Goal: Task Accomplishment & Management: Manage account settings

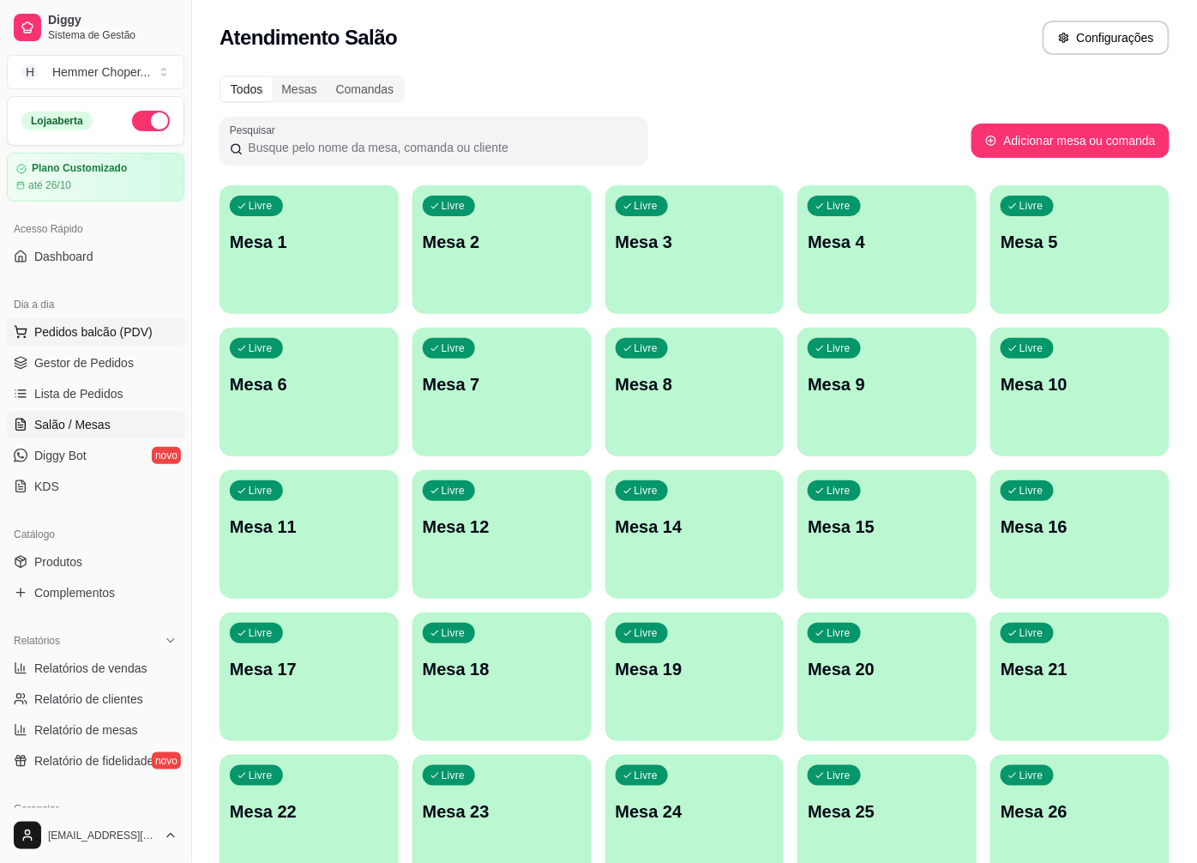
click at [107, 335] on span "Pedidos balcão (PDV)" at bounding box center [93, 331] width 118 height 17
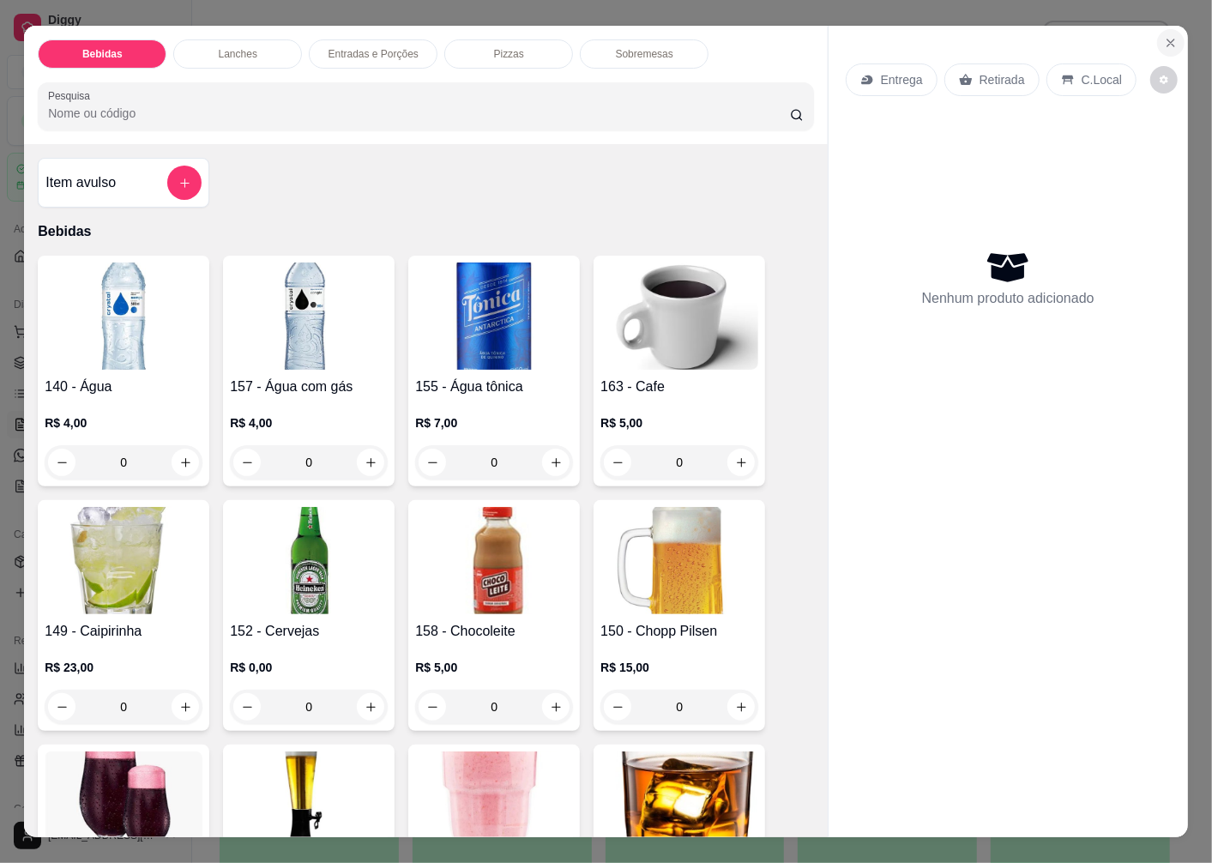
click at [1166, 36] on icon "Close" at bounding box center [1171, 43] width 14 height 14
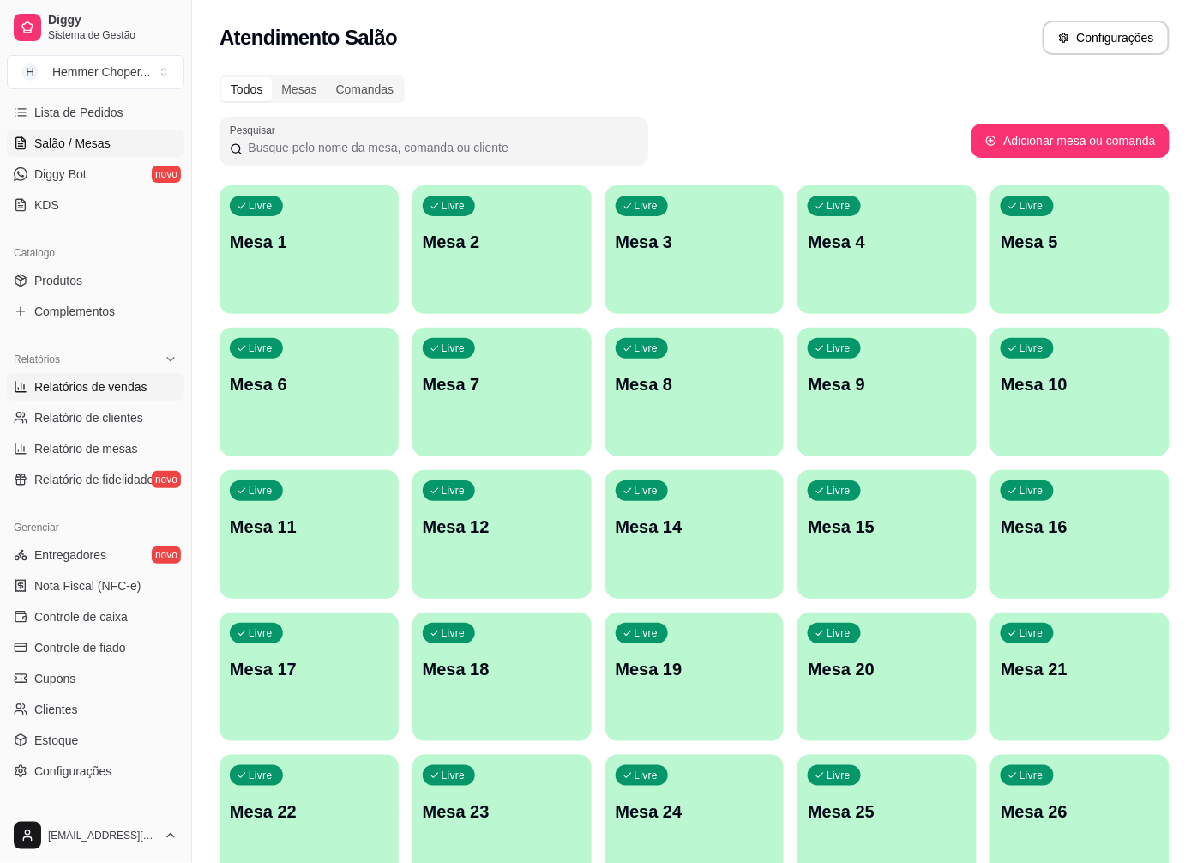
scroll to position [286, 0]
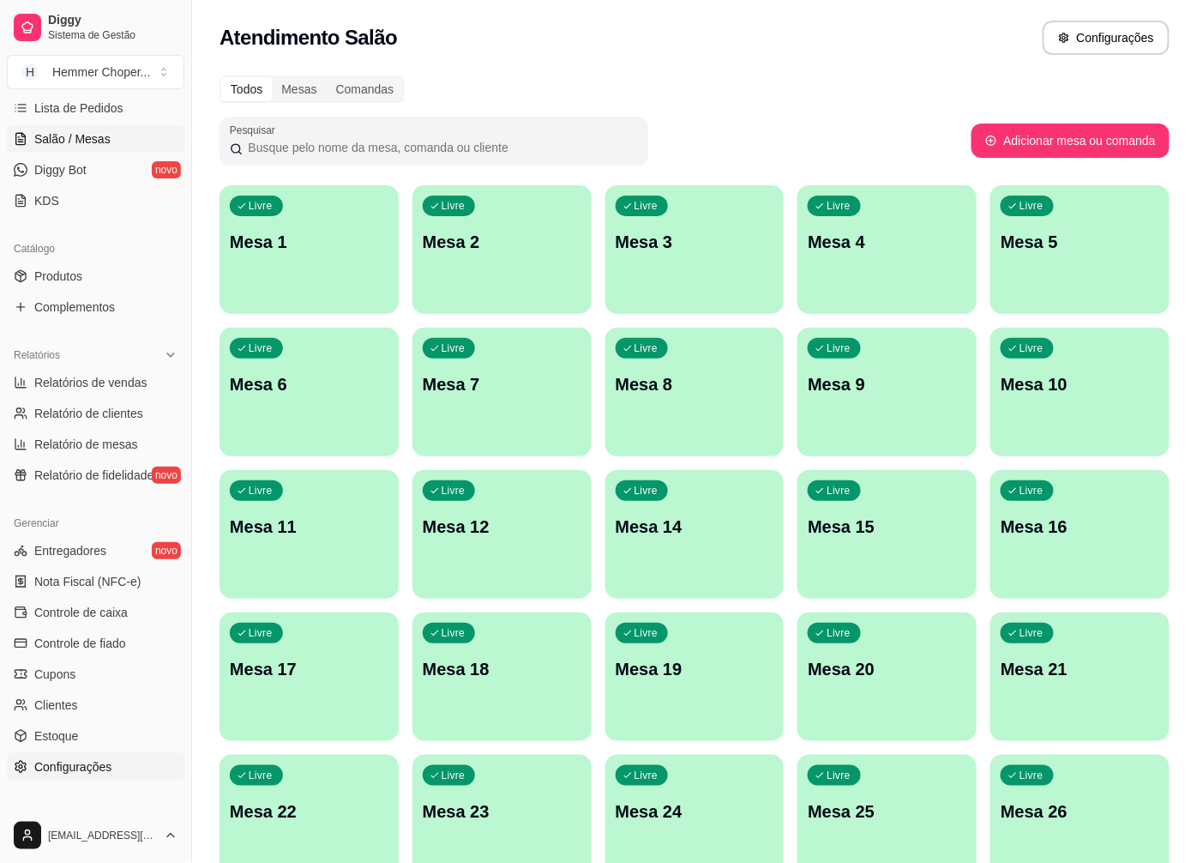
click at [81, 768] on span "Configurações" at bounding box center [72, 766] width 77 height 17
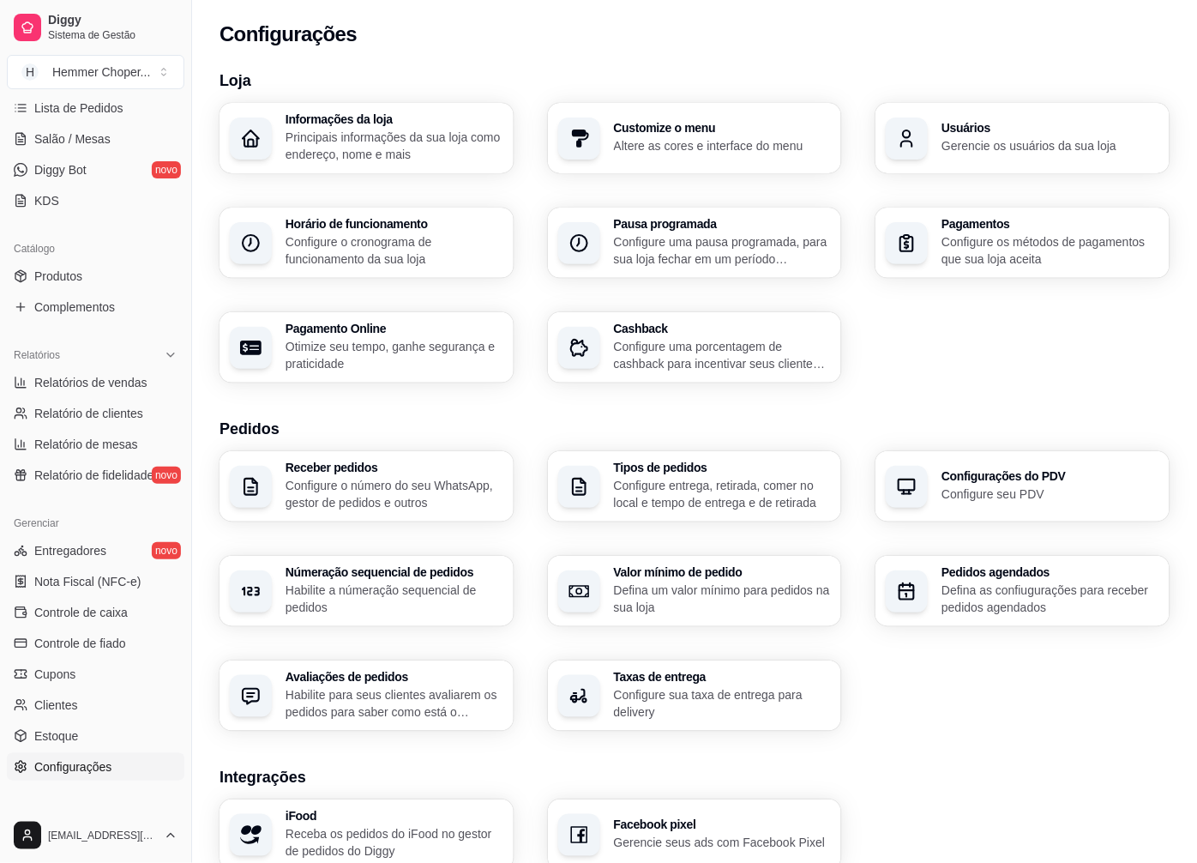
click at [671, 477] on p "Configure entrega, retirada, comer no local e tempo de entrega e de retirada" at bounding box center [723, 494] width 218 height 34
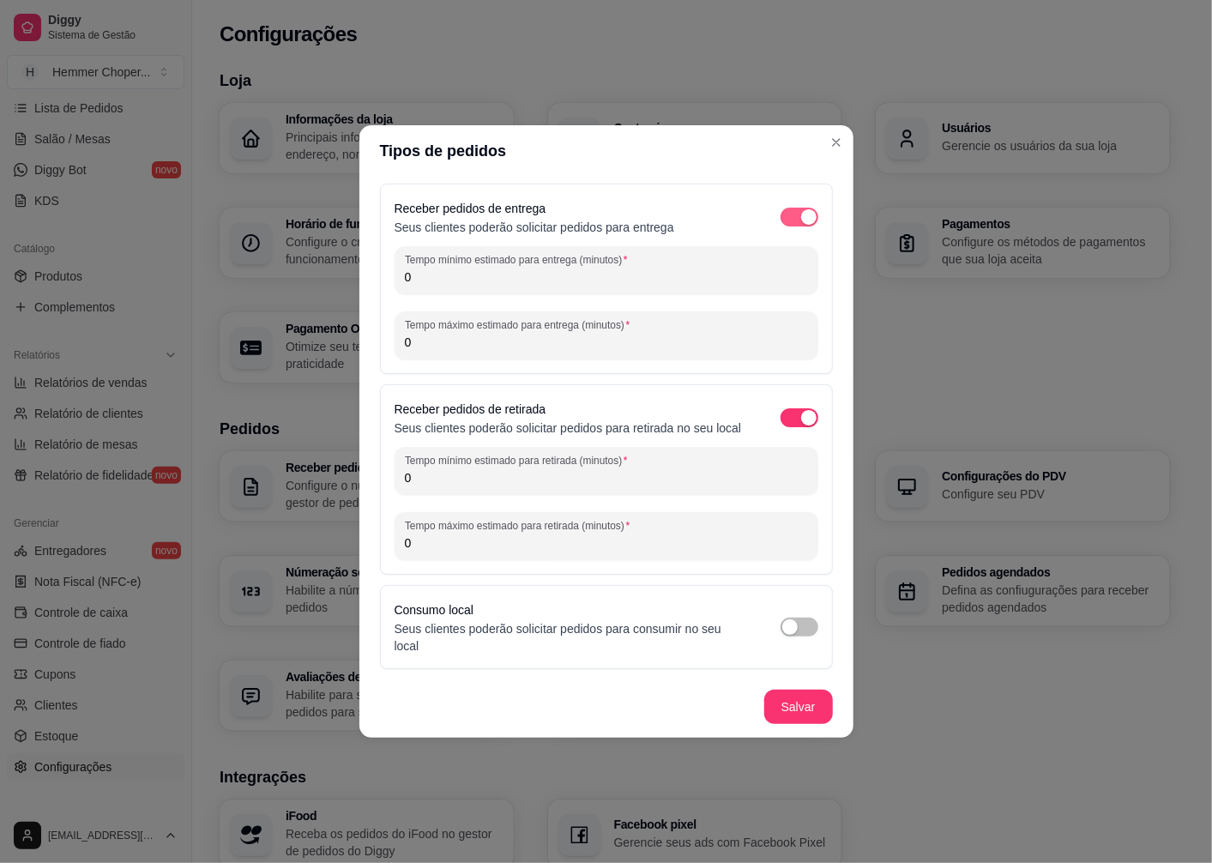
click at [805, 225] on div "button" at bounding box center [808, 216] width 15 height 15
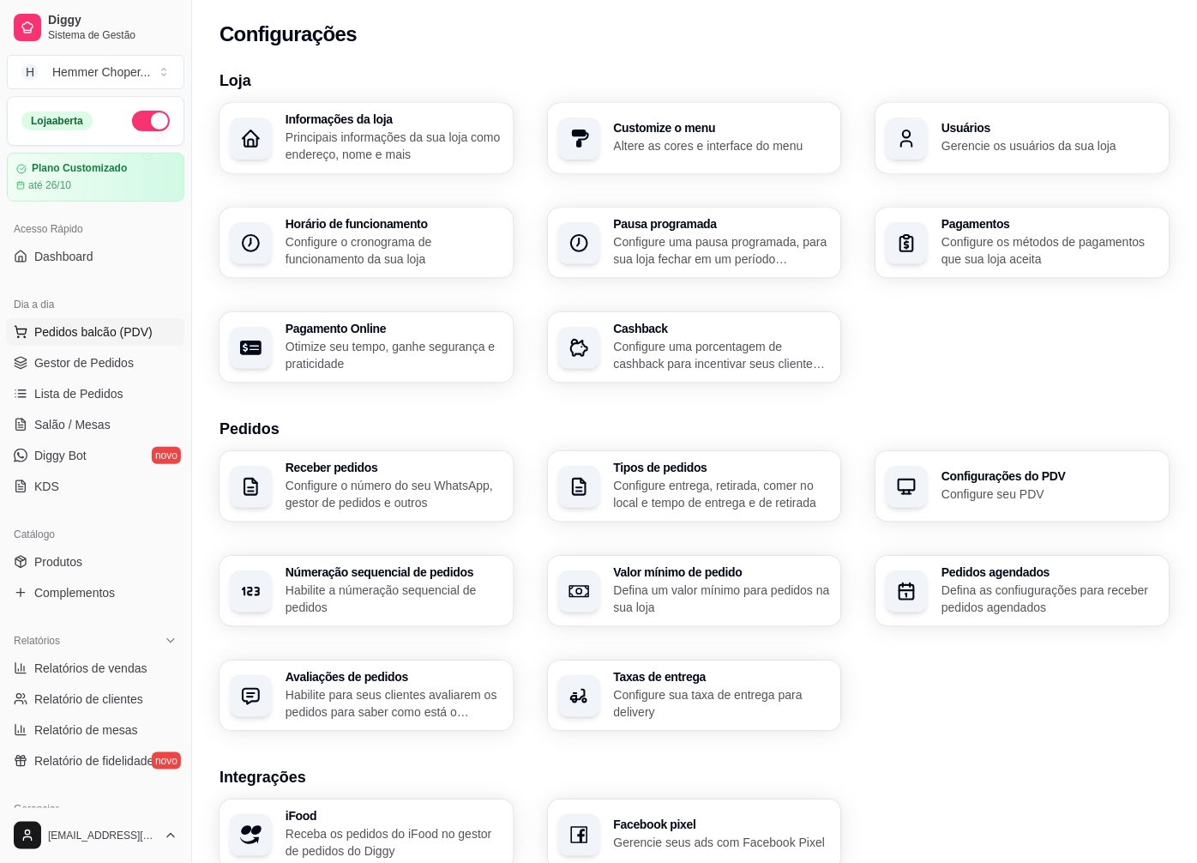
click at [99, 329] on span "Pedidos balcão (PDV)" at bounding box center [93, 331] width 118 height 17
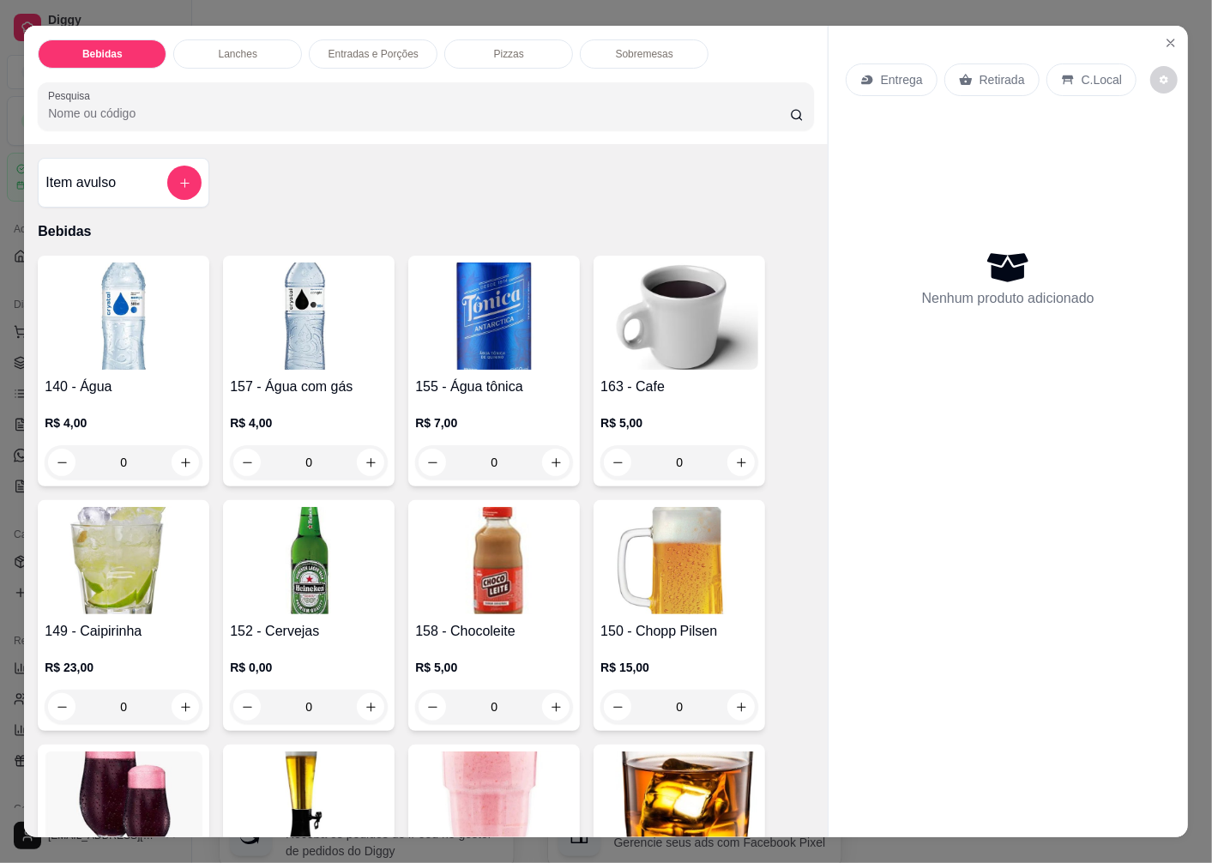
click at [988, 71] on p "Retirada" at bounding box center [1001, 79] width 45 height 17
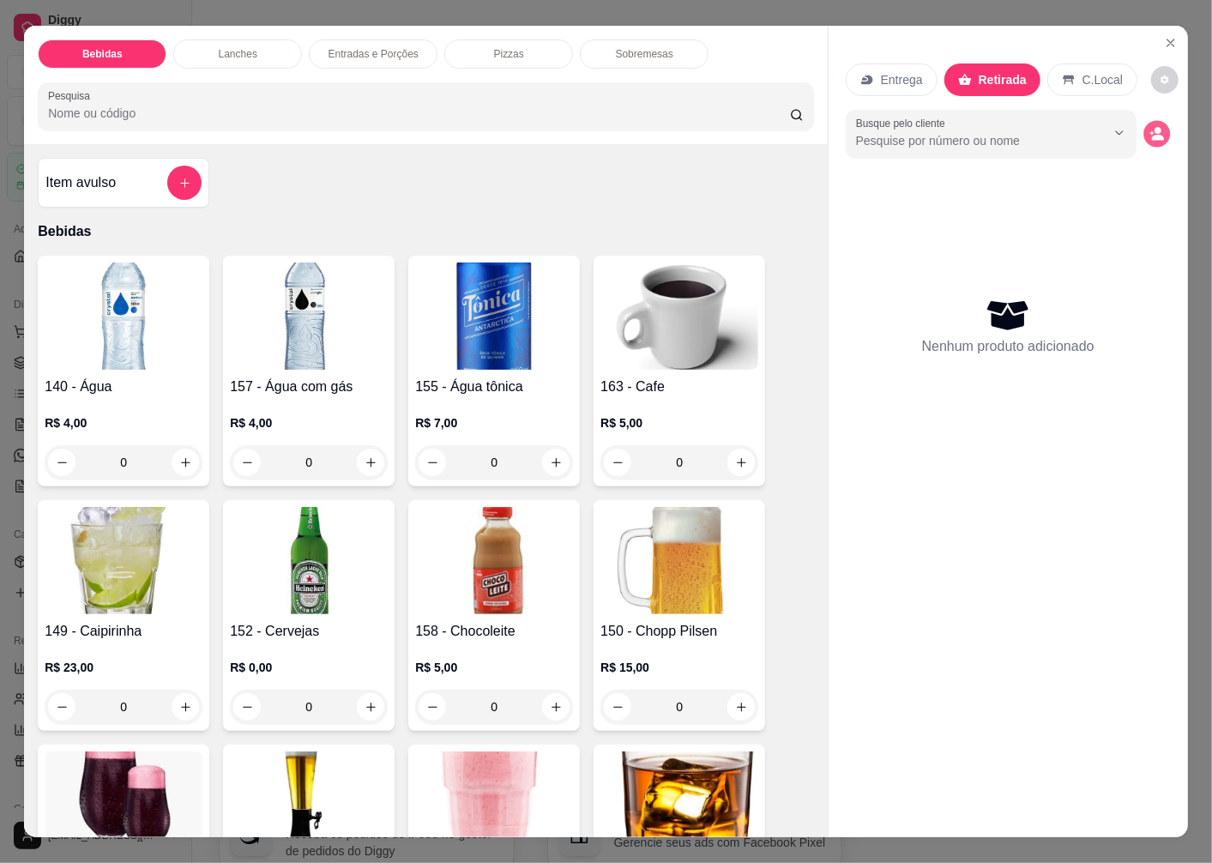
click at [1159, 130] on button "decrease-product-quantity" at bounding box center [1156, 134] width 27 height 27
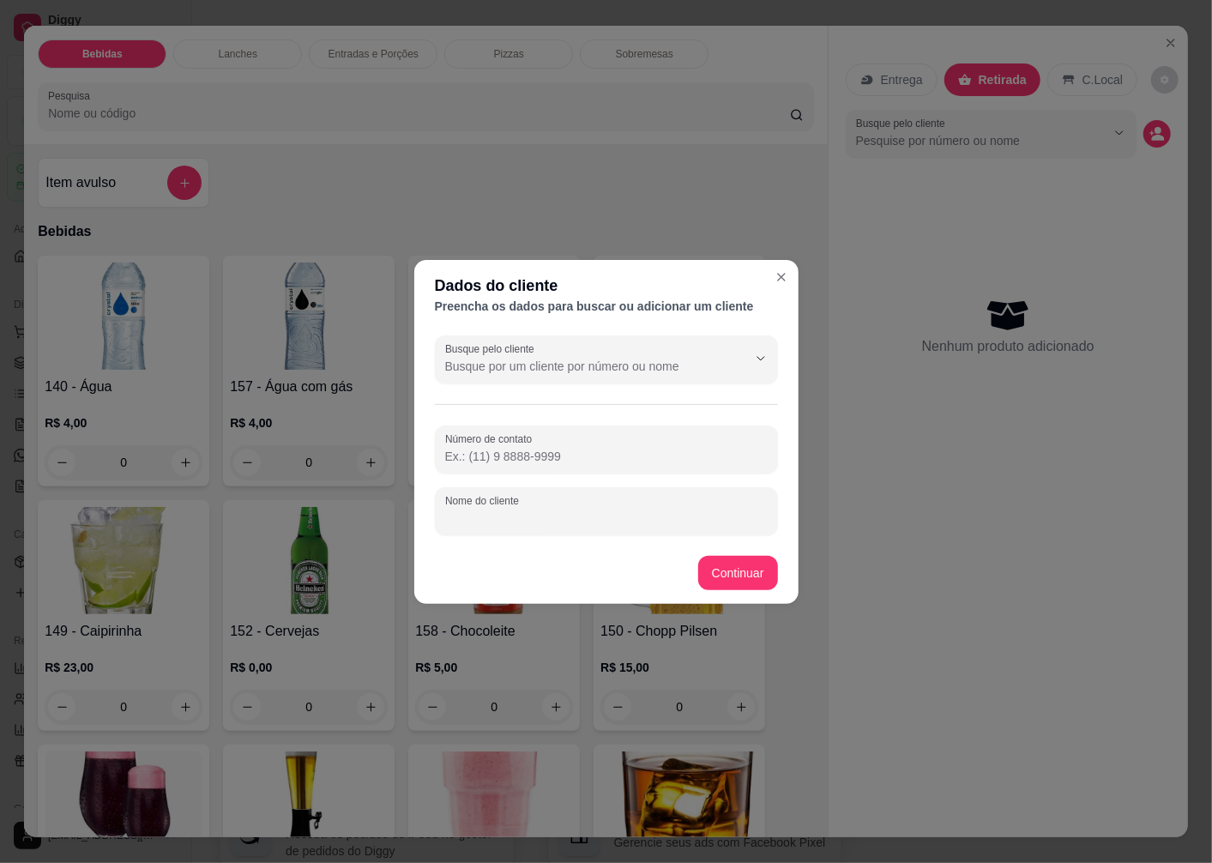
click at [511, 521] on input "Nome do cliente" at bounding box center [606, 517] width 322 height 17
type input "[DEMOGRAPHIC_DATA]"
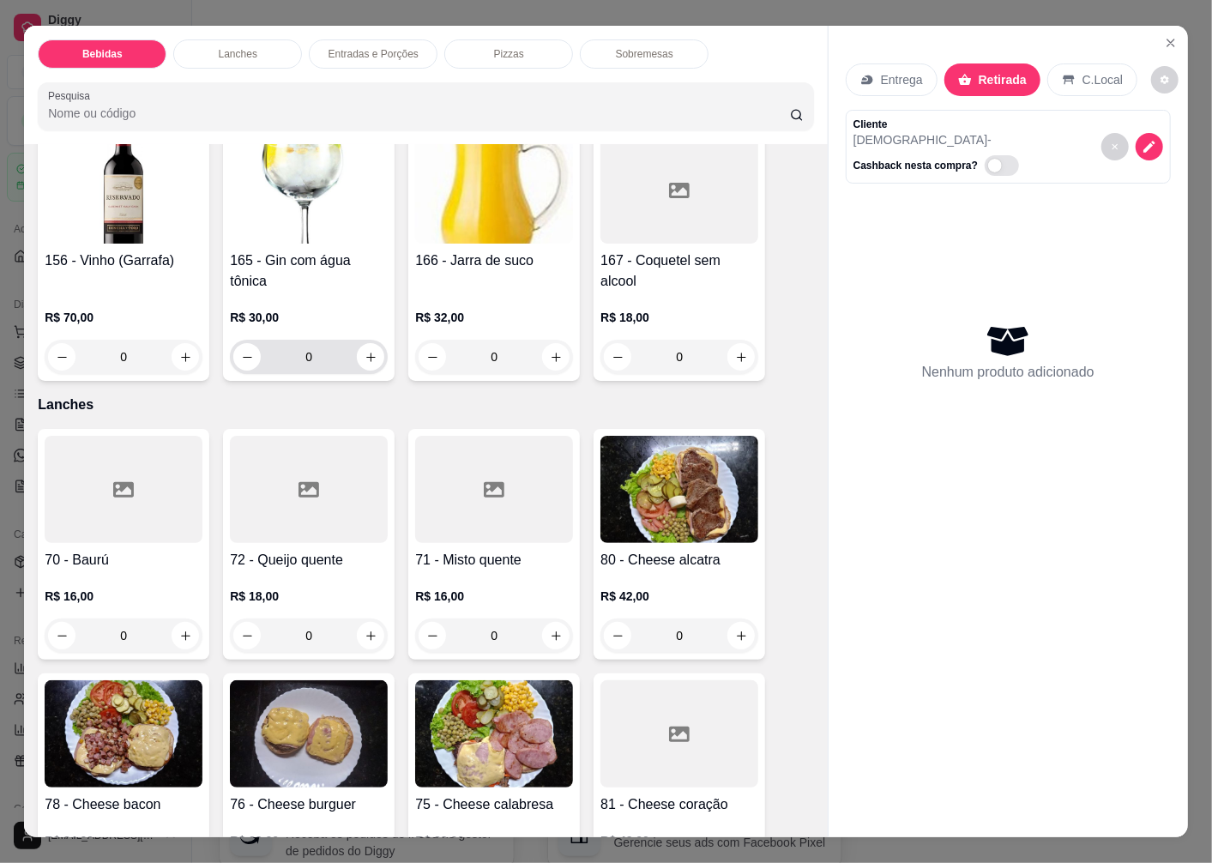
scroll to position [2191, 0]
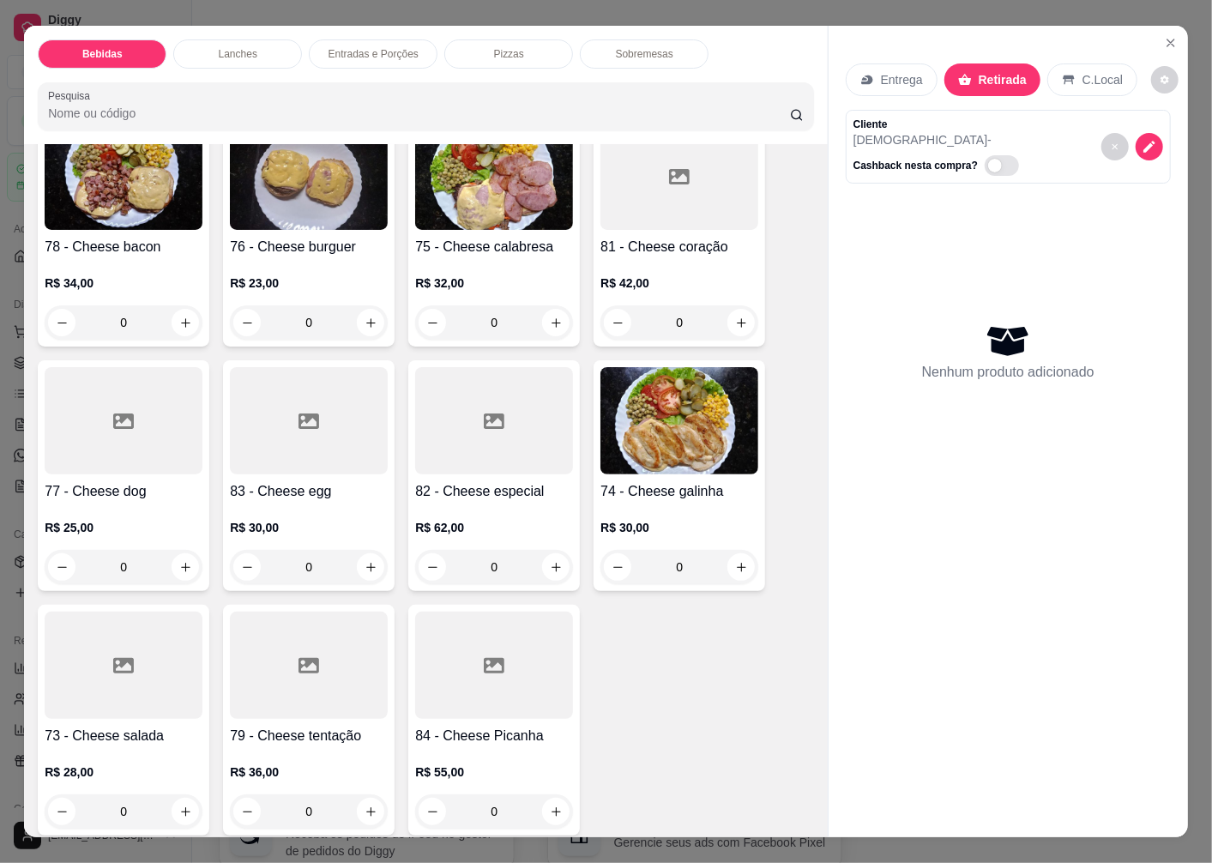
click at [686, 455] on img at bounding box center [679, 420] width 158 height 107
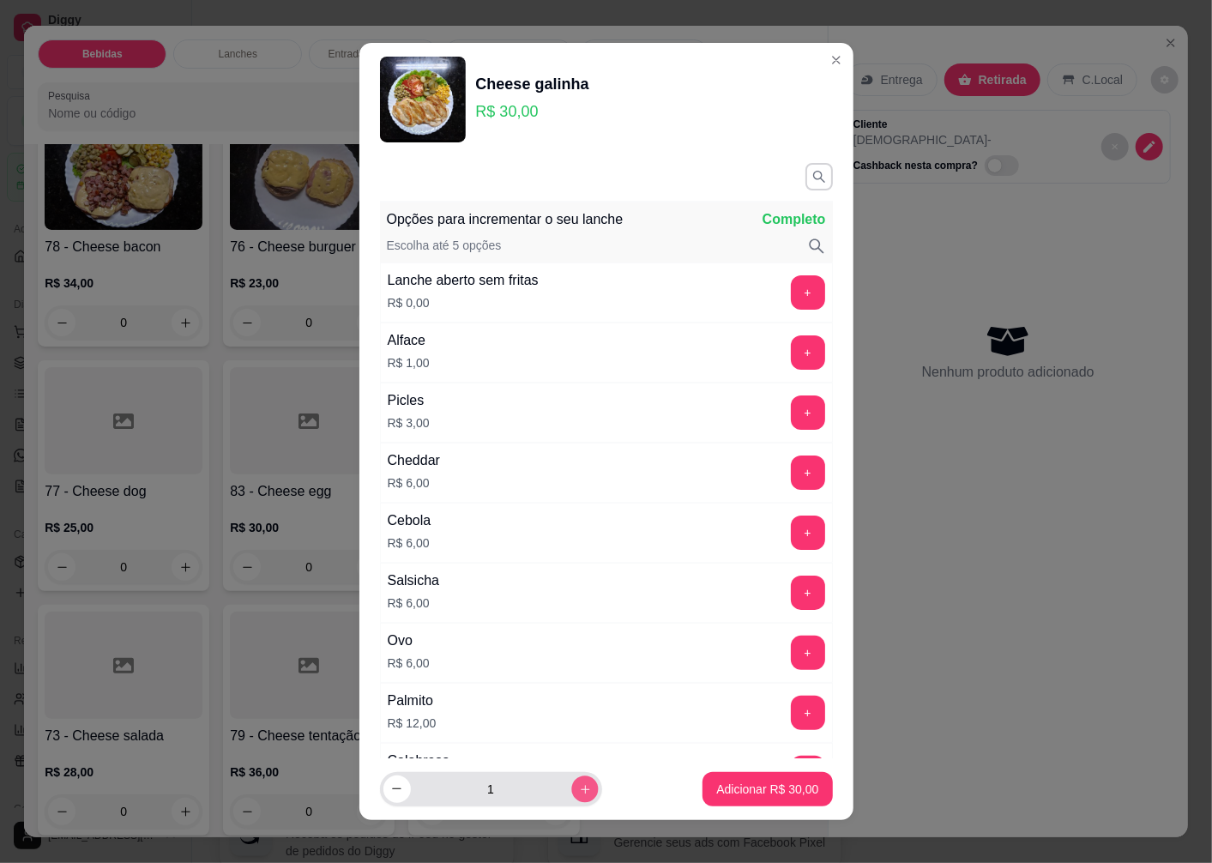
click at [578, 784] on icon "increase-product-quantity" at bounding box center [584, 788] width 13 height 13
type input "2"
click at [730, 787] on p "Adicionar R$ 60,00" at bounding box center [767, 789] width 99 height 16
type input "2"
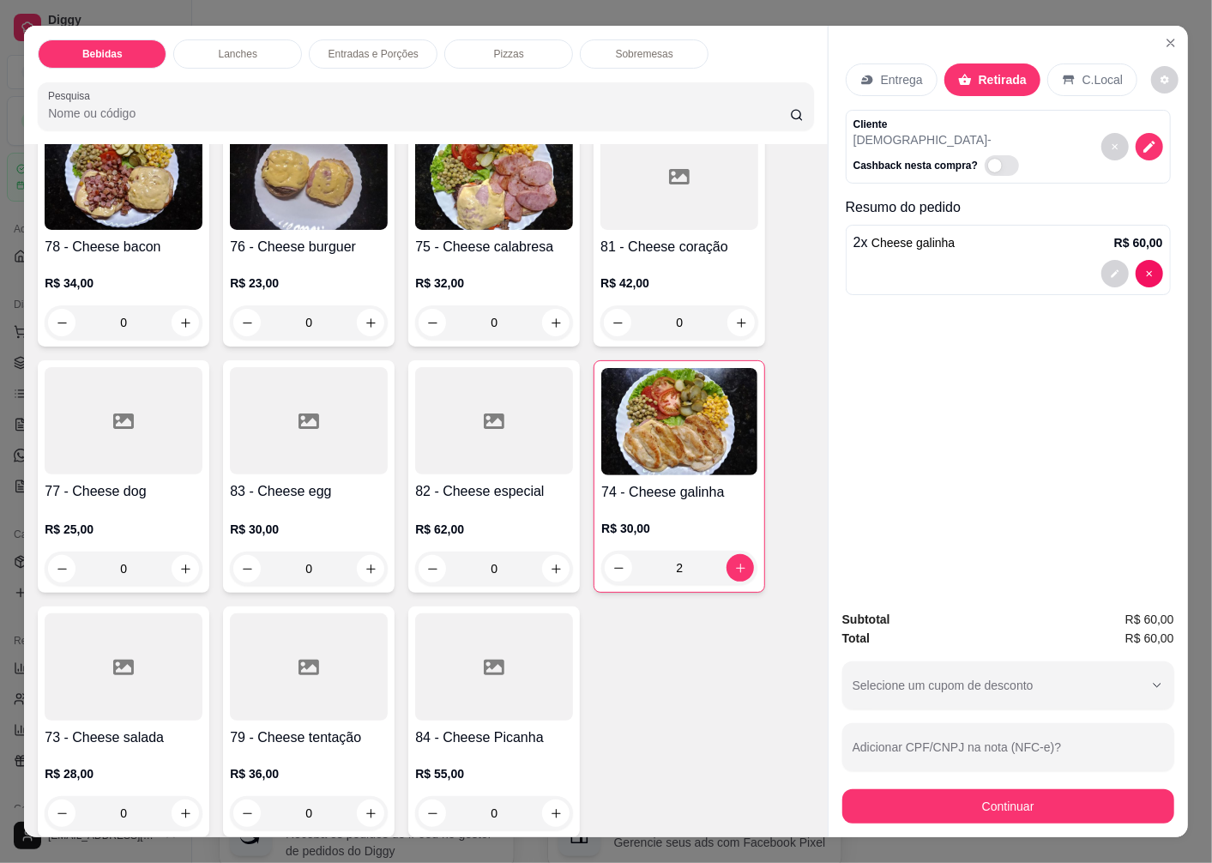
click at [631, 257] on div "R$ 42,00 0" at bounding box center [679, 298] width 158 height 82
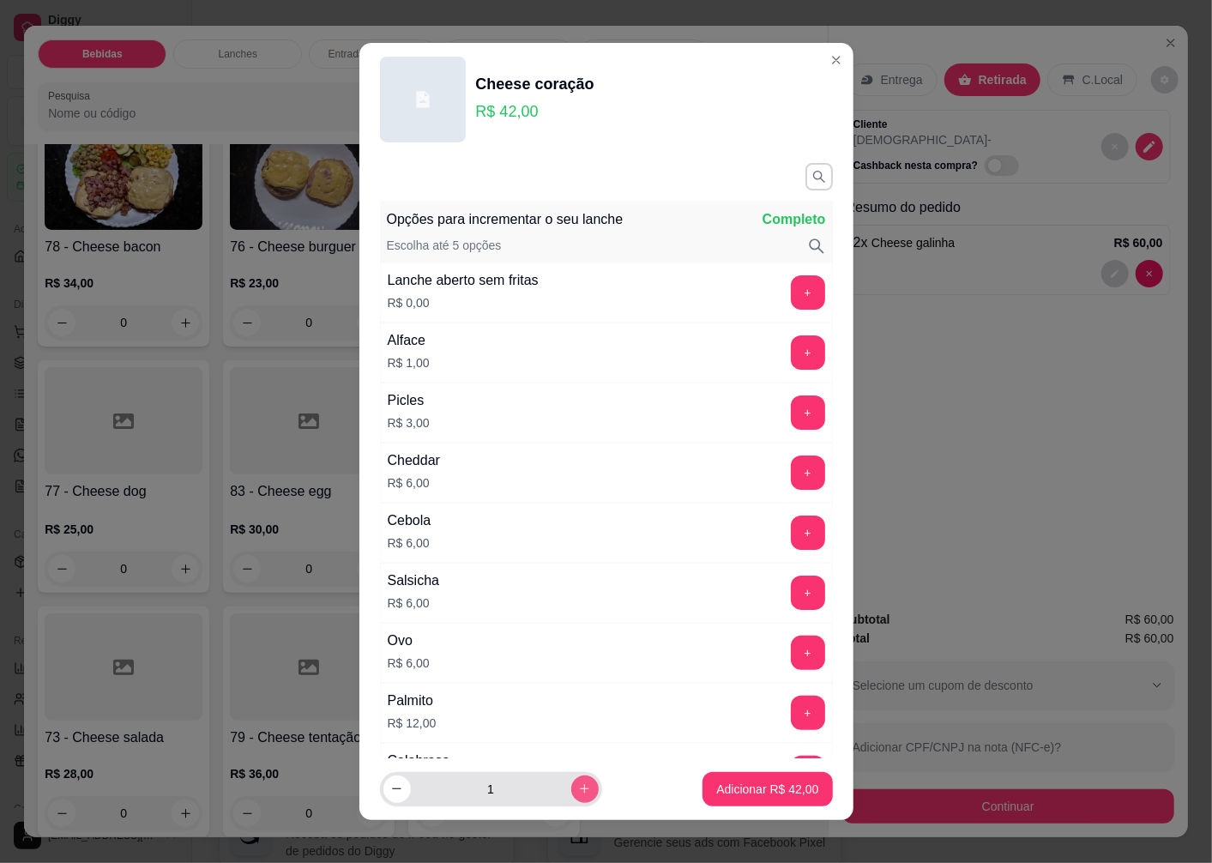
click at [578, 795] on icon "increase-product-quantity" at bounding box center [584, 788] width 13 height 13
type input "2"
click at [761, 793] on p "Adicionar R$ 84,00" at bounding box center [767, 789] width 102 height 17
type input "2"
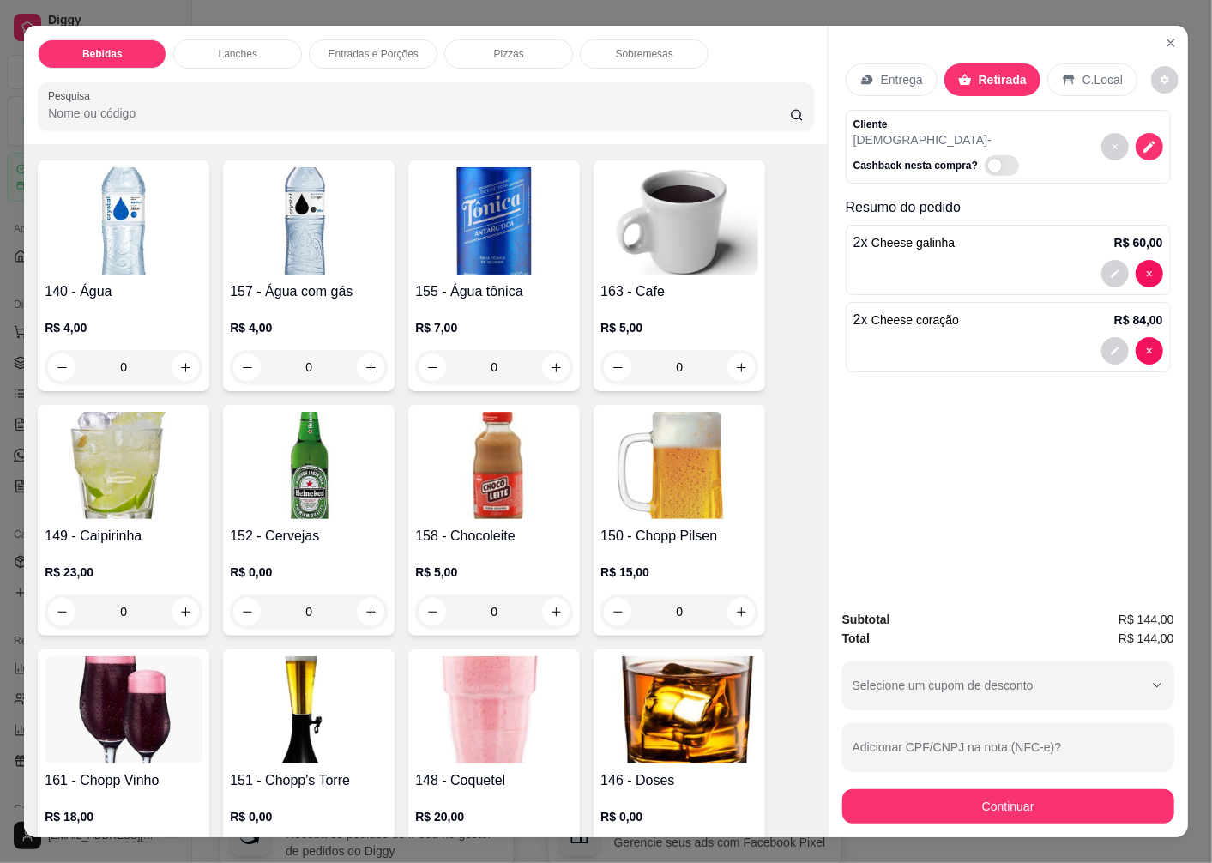
scroll to position [0, 0]
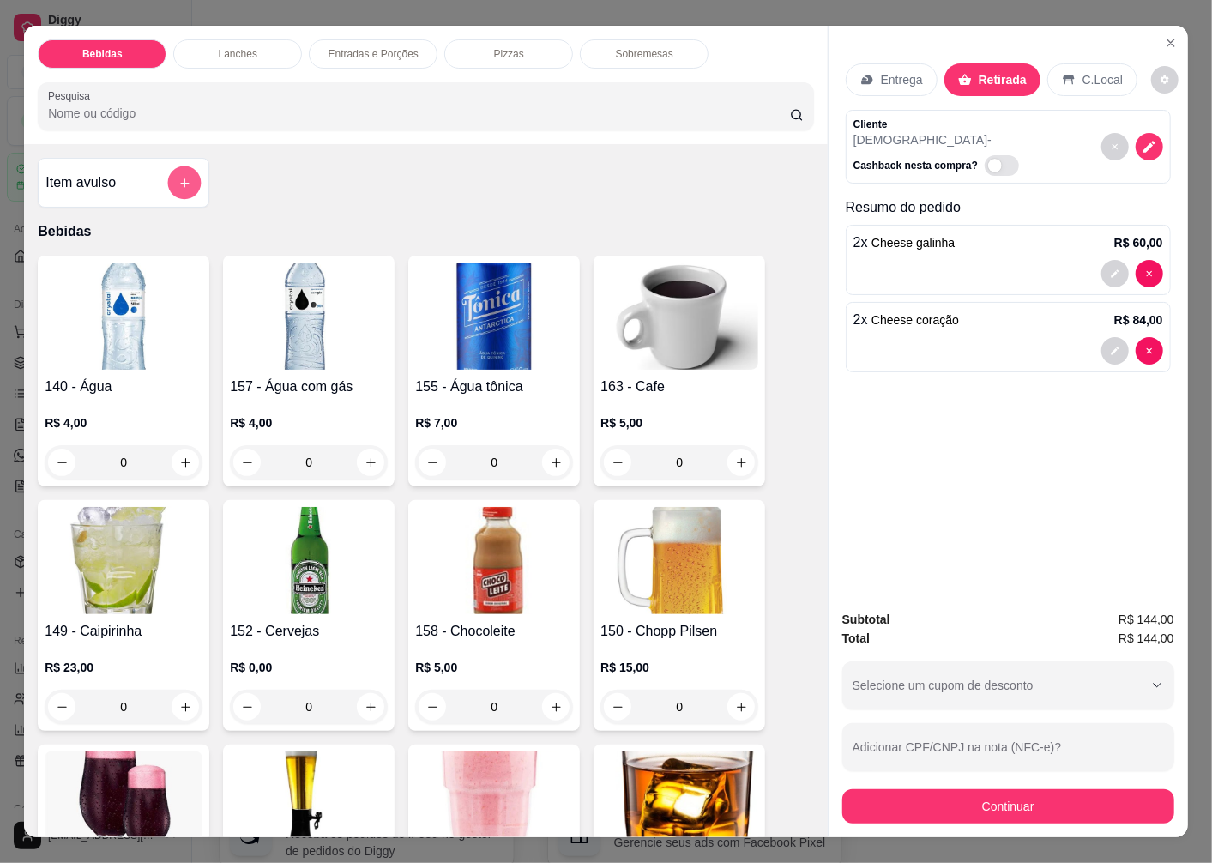
click at [178, 177] on icon "add-separate-item" at bounding box center [184, 183] width 13 height 13
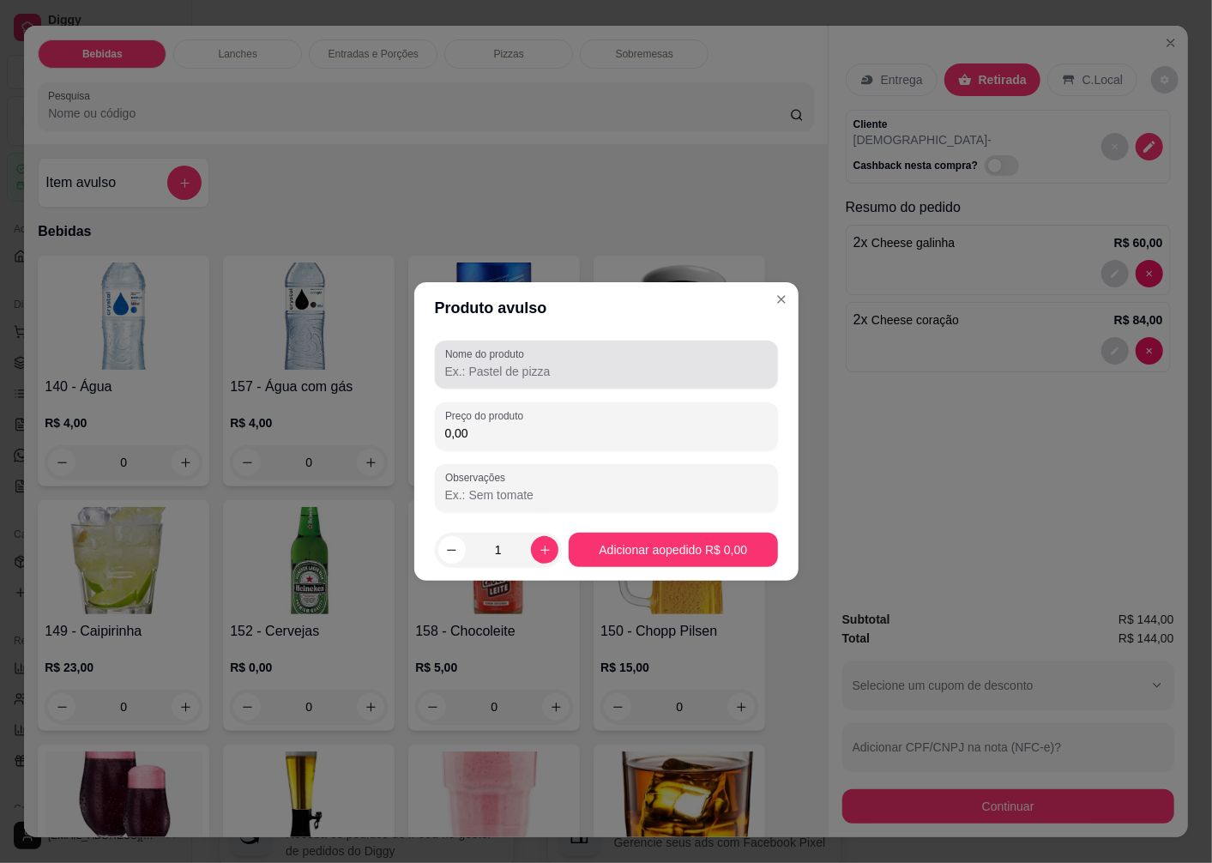
click at [521, 365] on input "Nome do produto" at bounding box center [606, 371] width 322 height 17
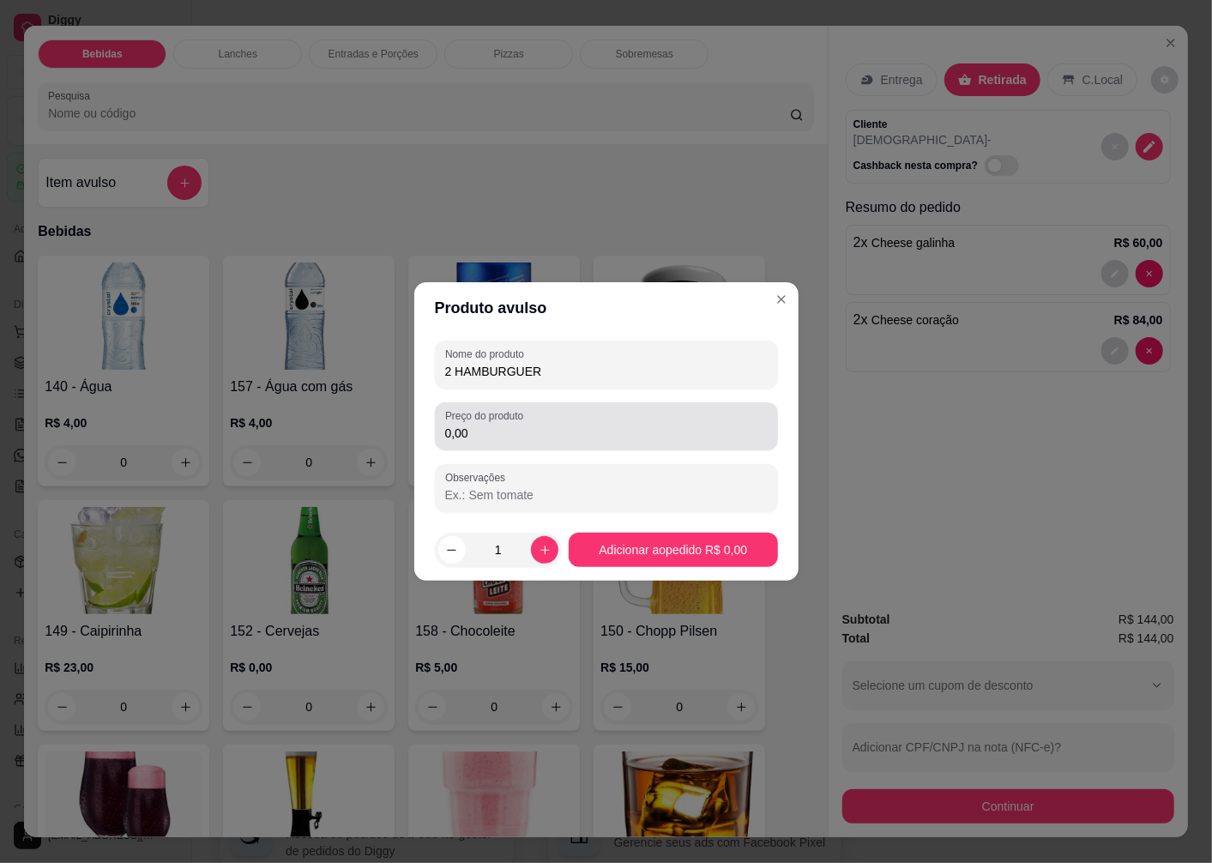
type input "2 HAMBURGUER"
click at [490, 427] on input "0,00" at bounding box center [606, 433] width 322 height 17
type input "20,00"
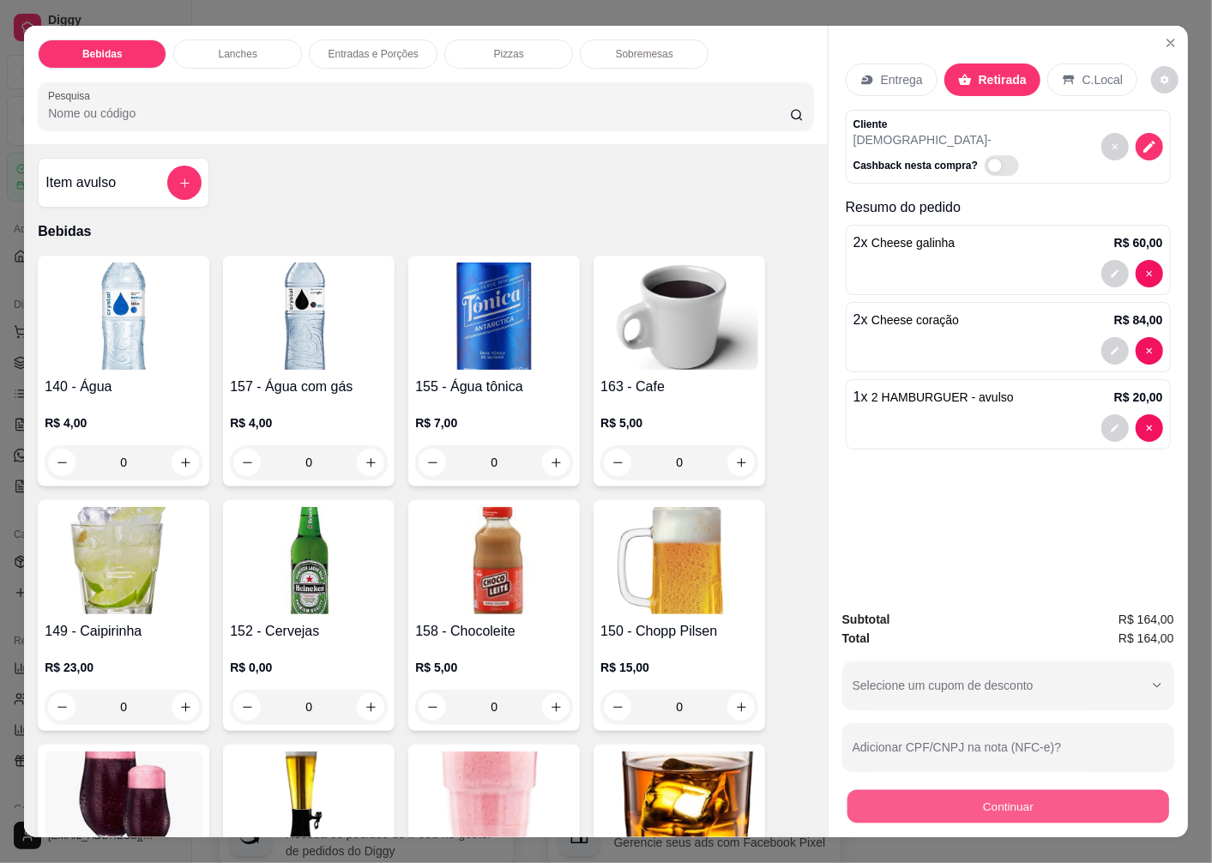
click at [980, 798] on button "Continuar" at bounding box center [1008, 805] width 322 height 33
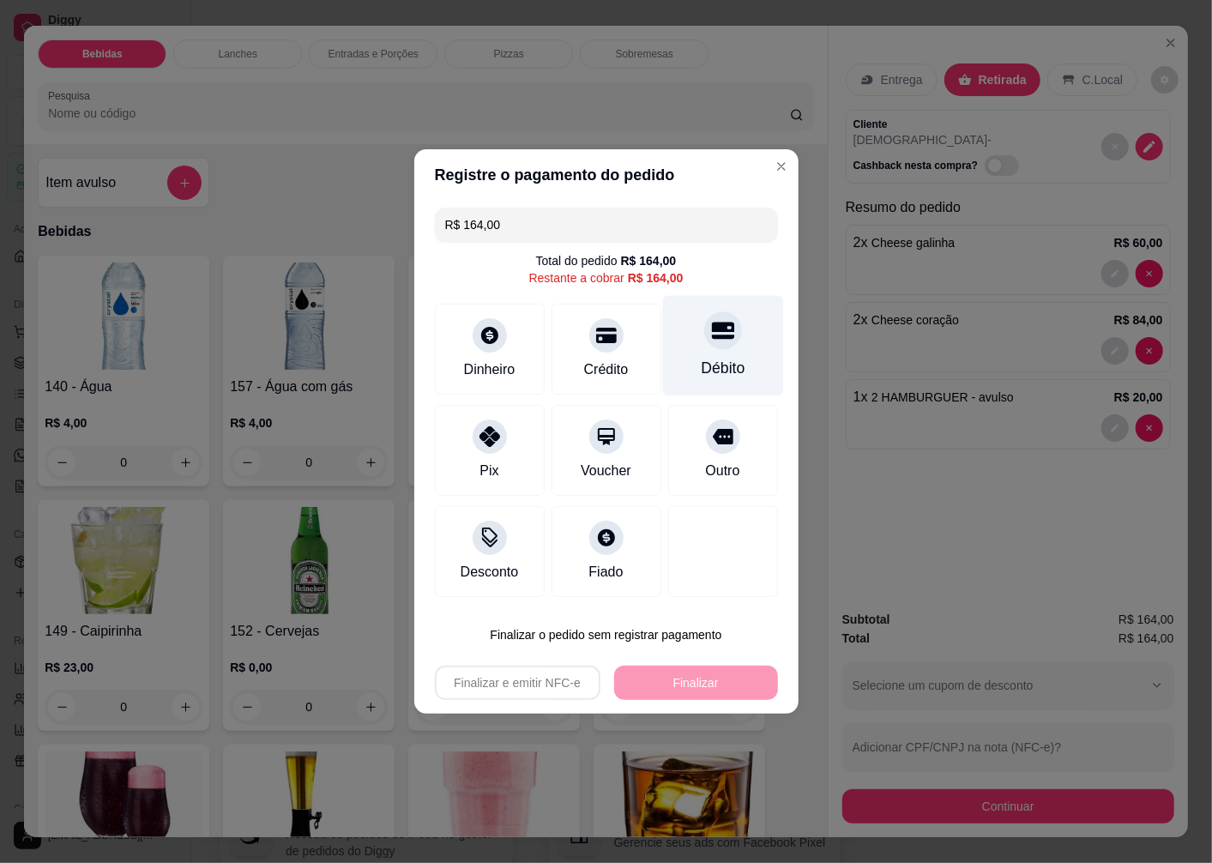
click at [714, 338] on icon at bounding box center [722, 330] width 22 height 17
type input "R$ 0,00"
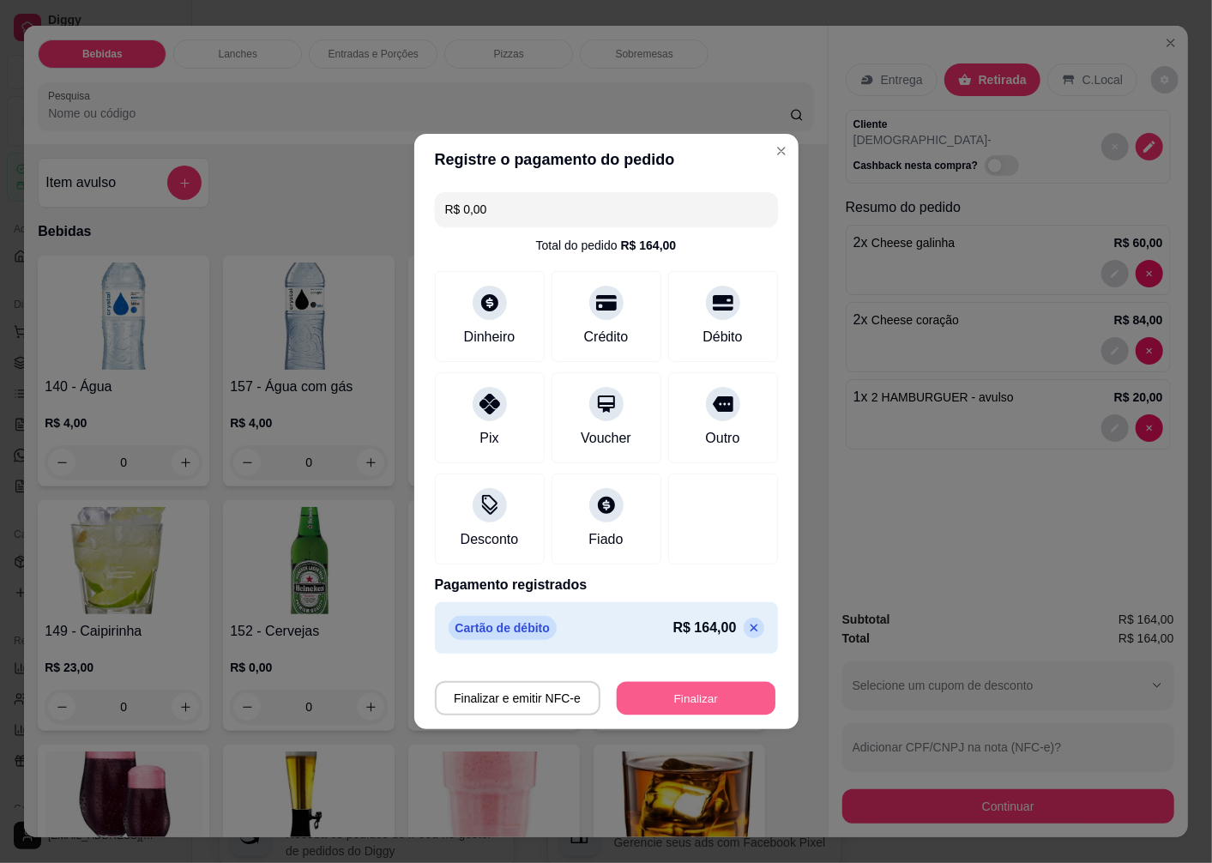
click at [687, 701] on button "Finalizar" at bounding box center [696, 698] width 159 height 33
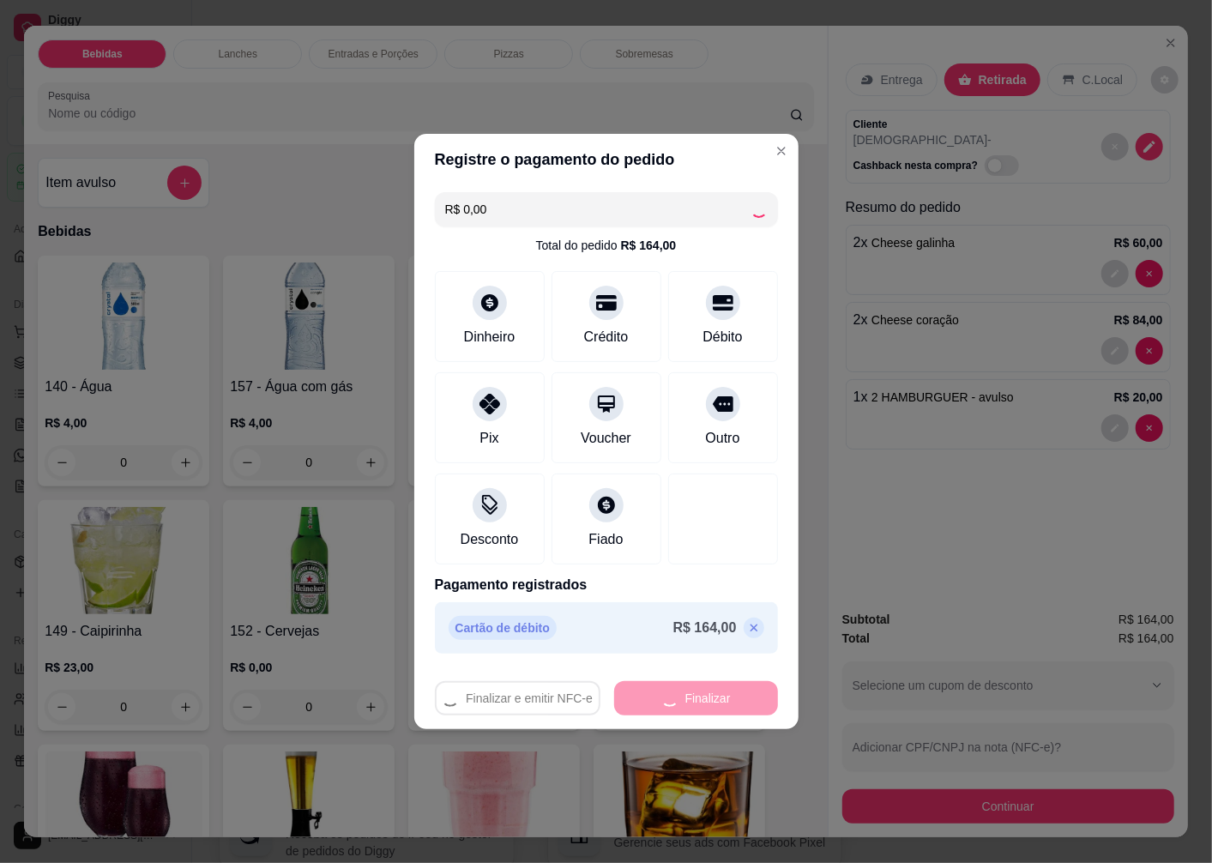
type input "0"
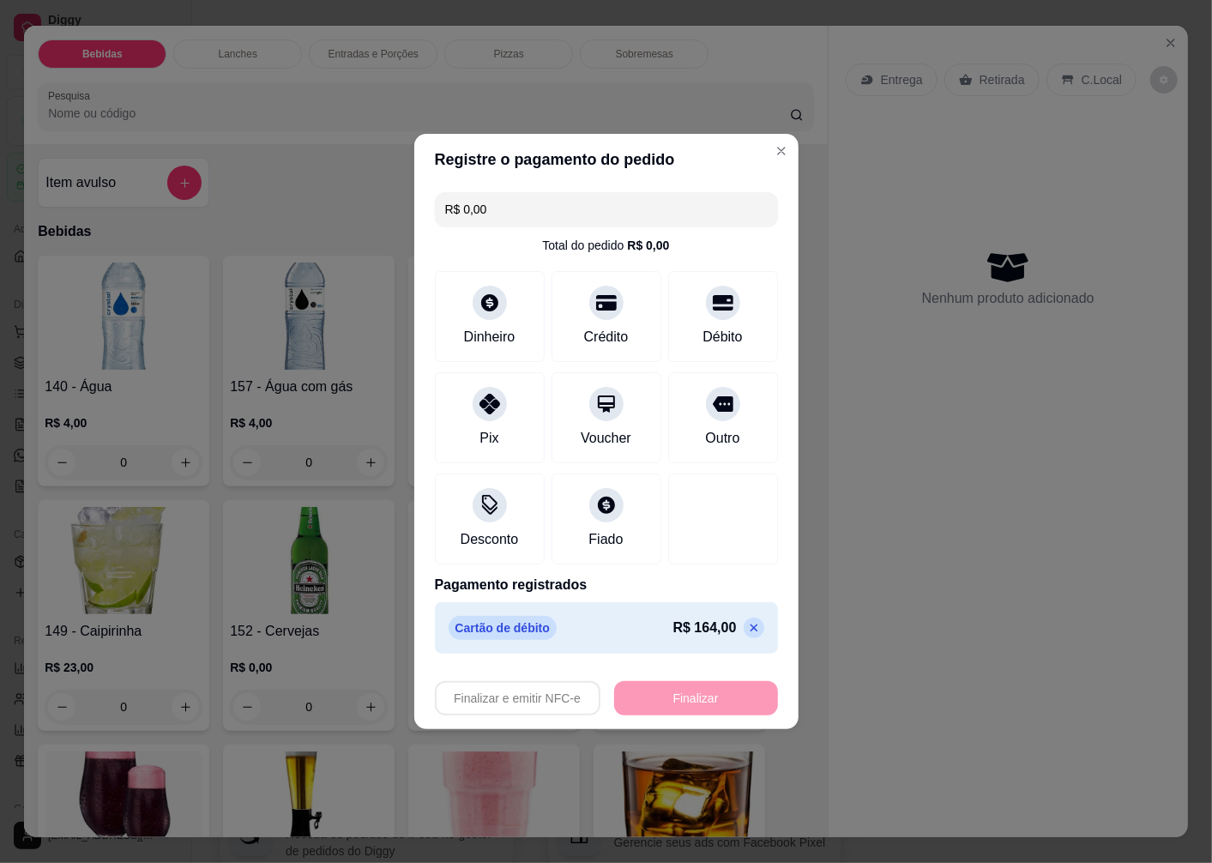
type input "-R$ 164,00"
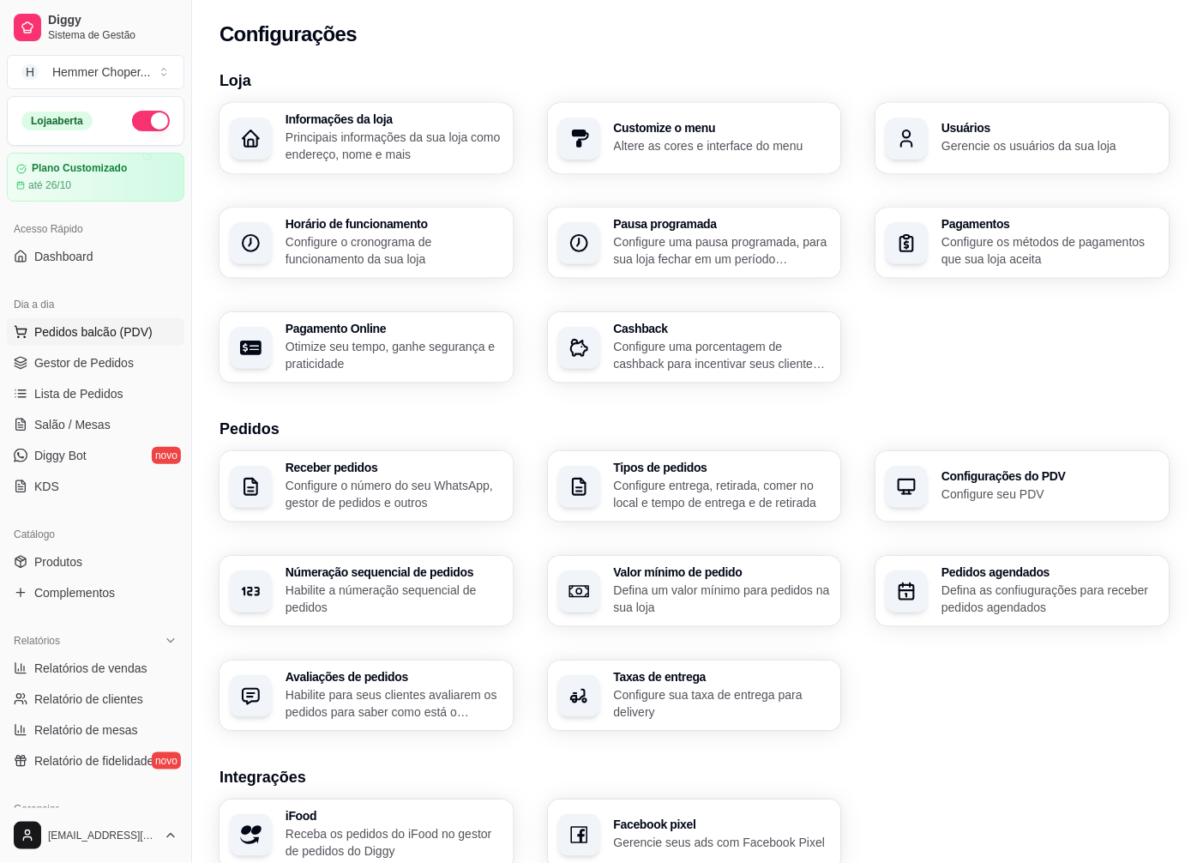
click at [75, 331] on span "Pedidos balcão (PDV)" at bounding box center [93, 331] width 118 height 17
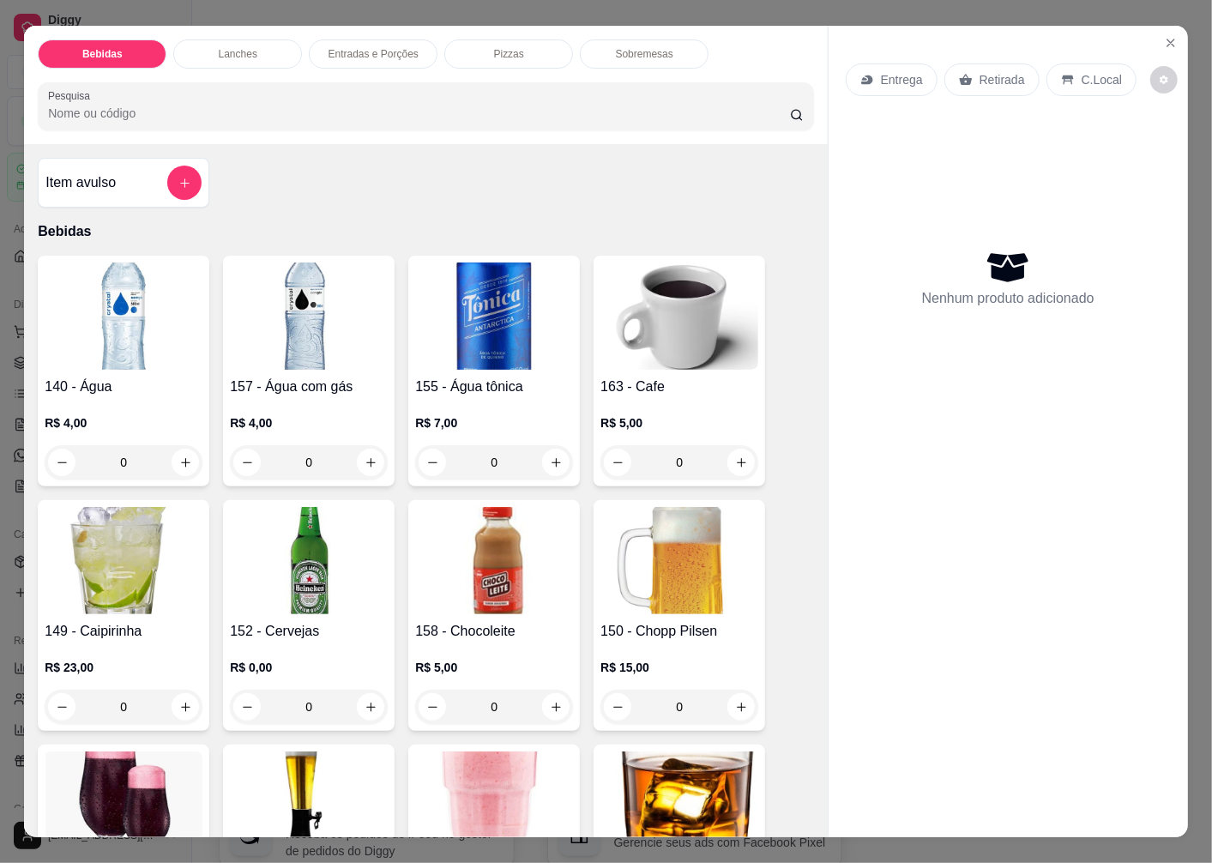
click at [997, 71] on p "Retirada" at bounding box center [1001, 79] width 45 height 17
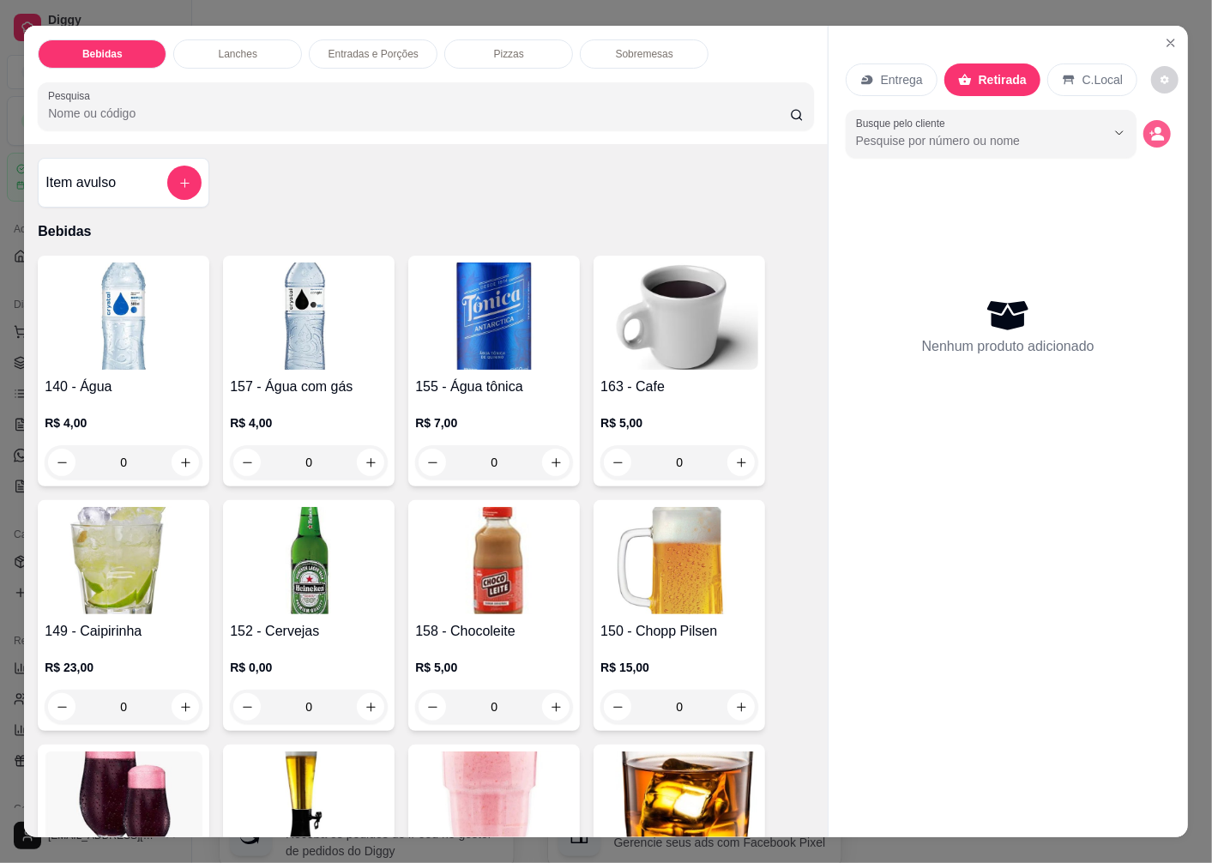
click at [1149, 127] on icon "decrease-product-quantity" at bounding box center [1156, 133] width 15 height 15
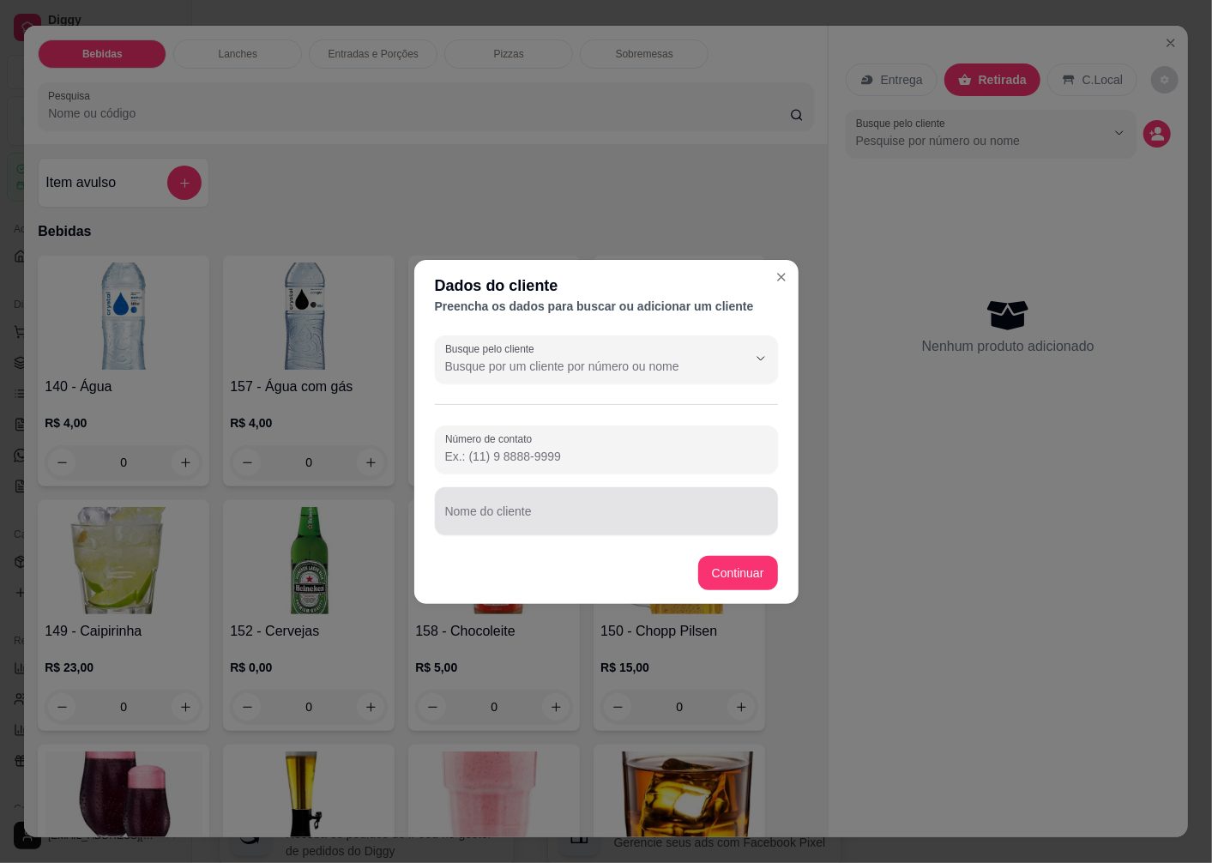
click at [518, 521] on input "Nome do cliente" at bounding box center [606, 517] width 322 height 17
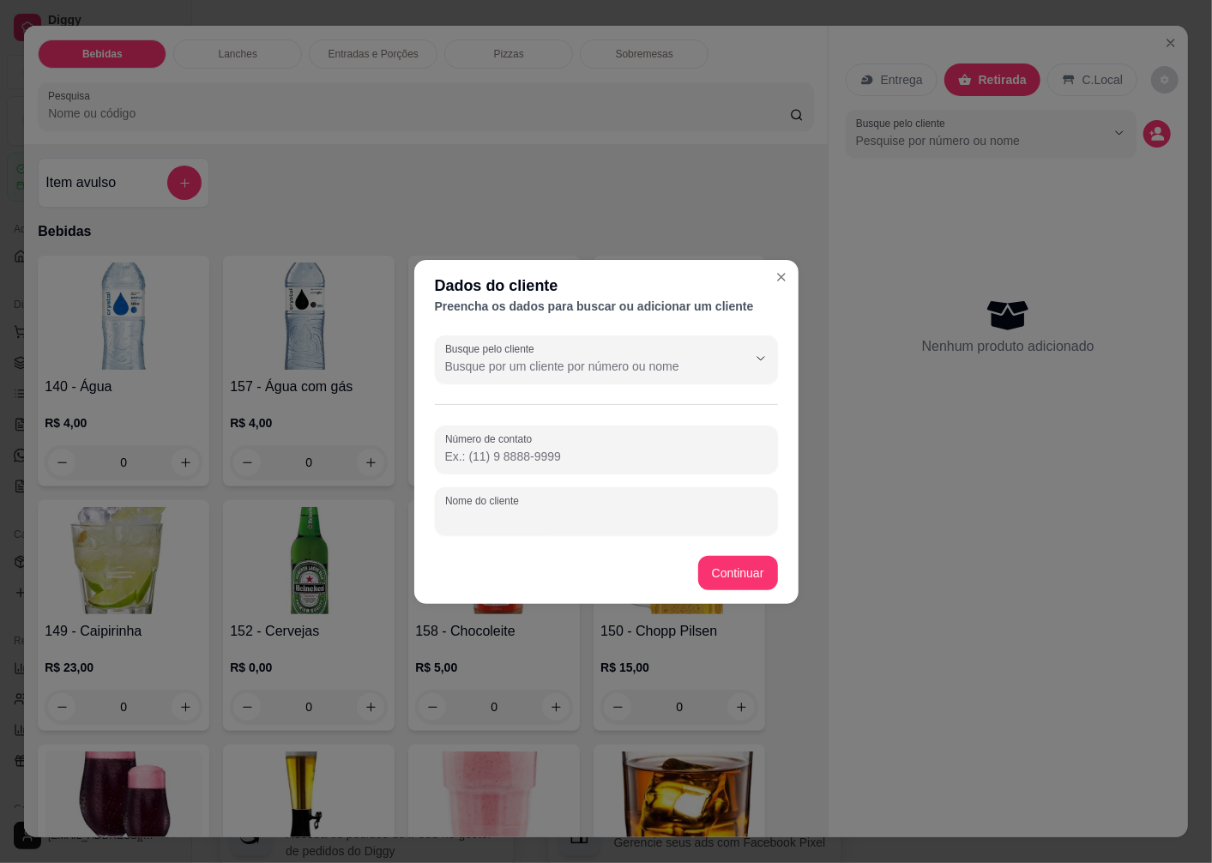
click at [518, 521] on input "Nome do cliente" at bounding box center [606, 517] width 322 height 17
type input "WALFRIDO"
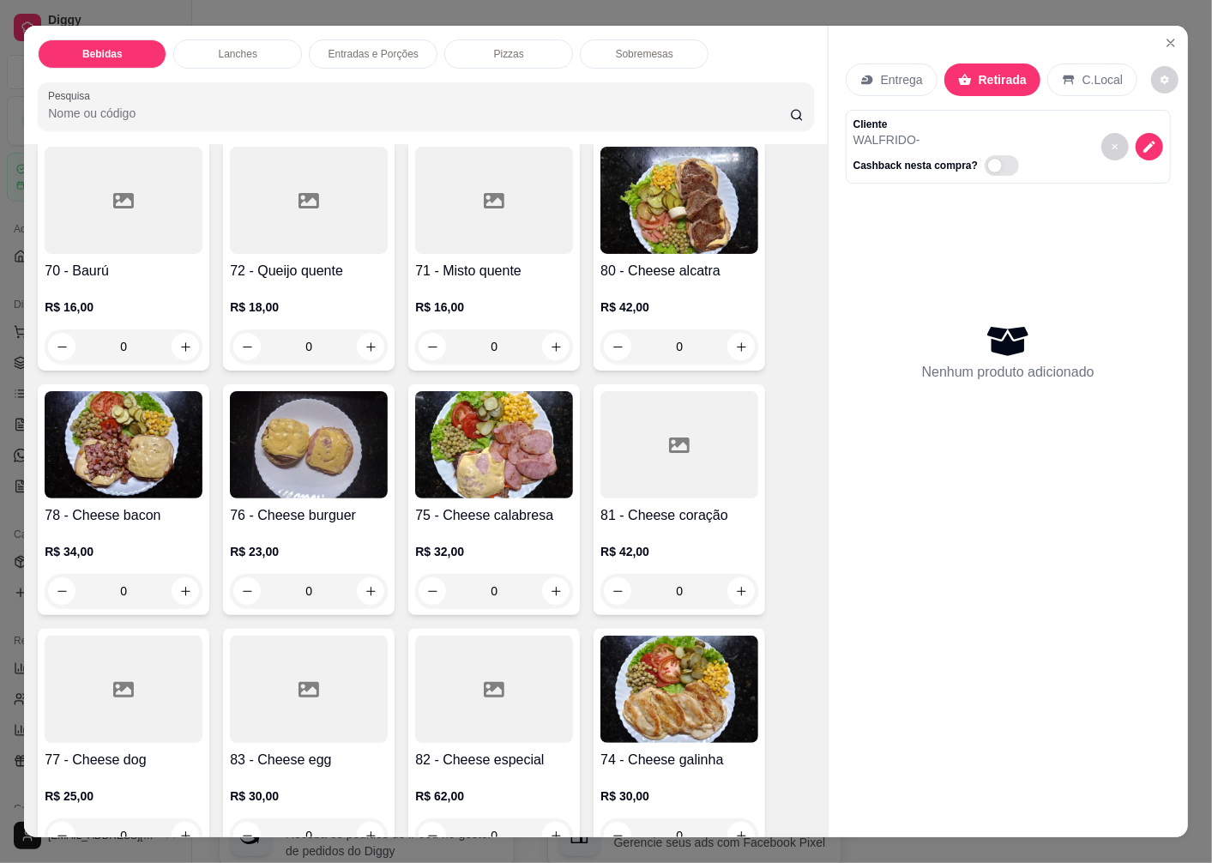
scroll to position [2287, 0]
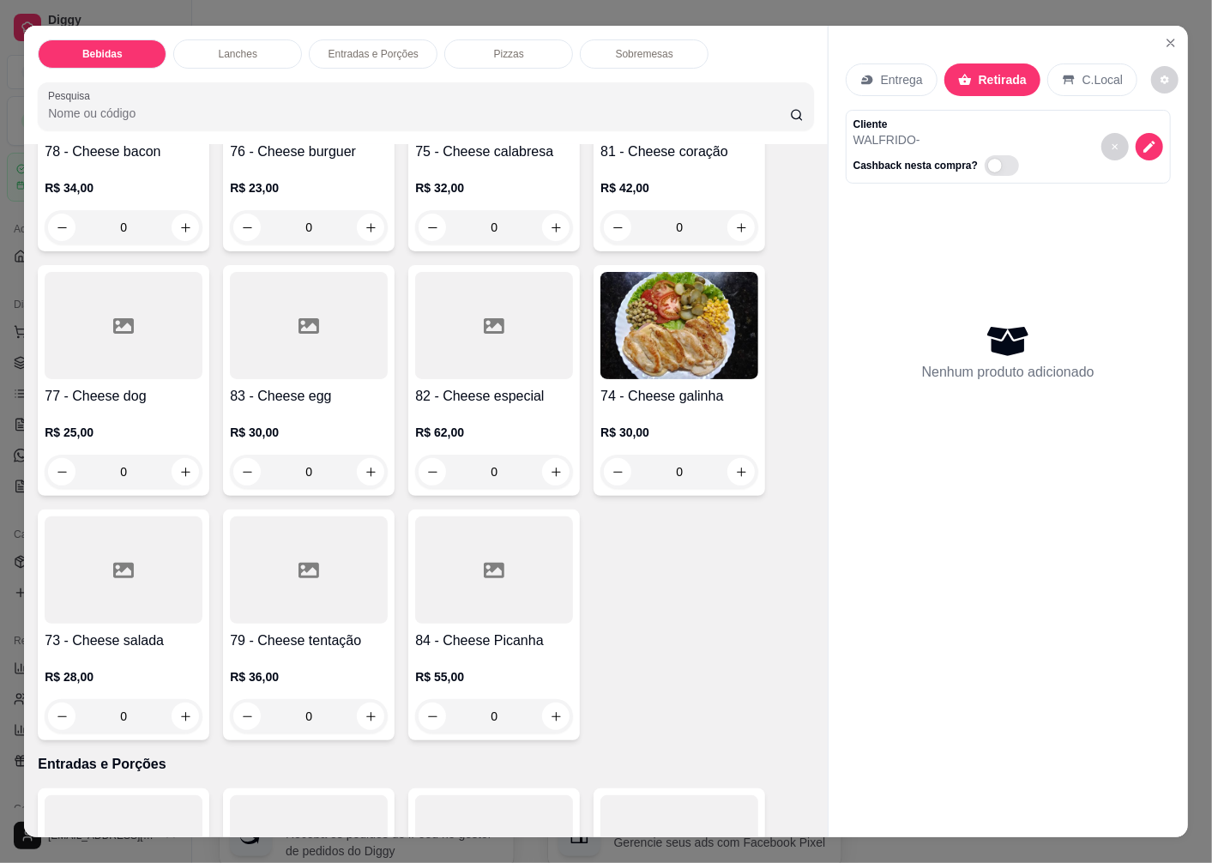
click at [132, 558] on div at bounding box center [124, 569] width 158 height 107
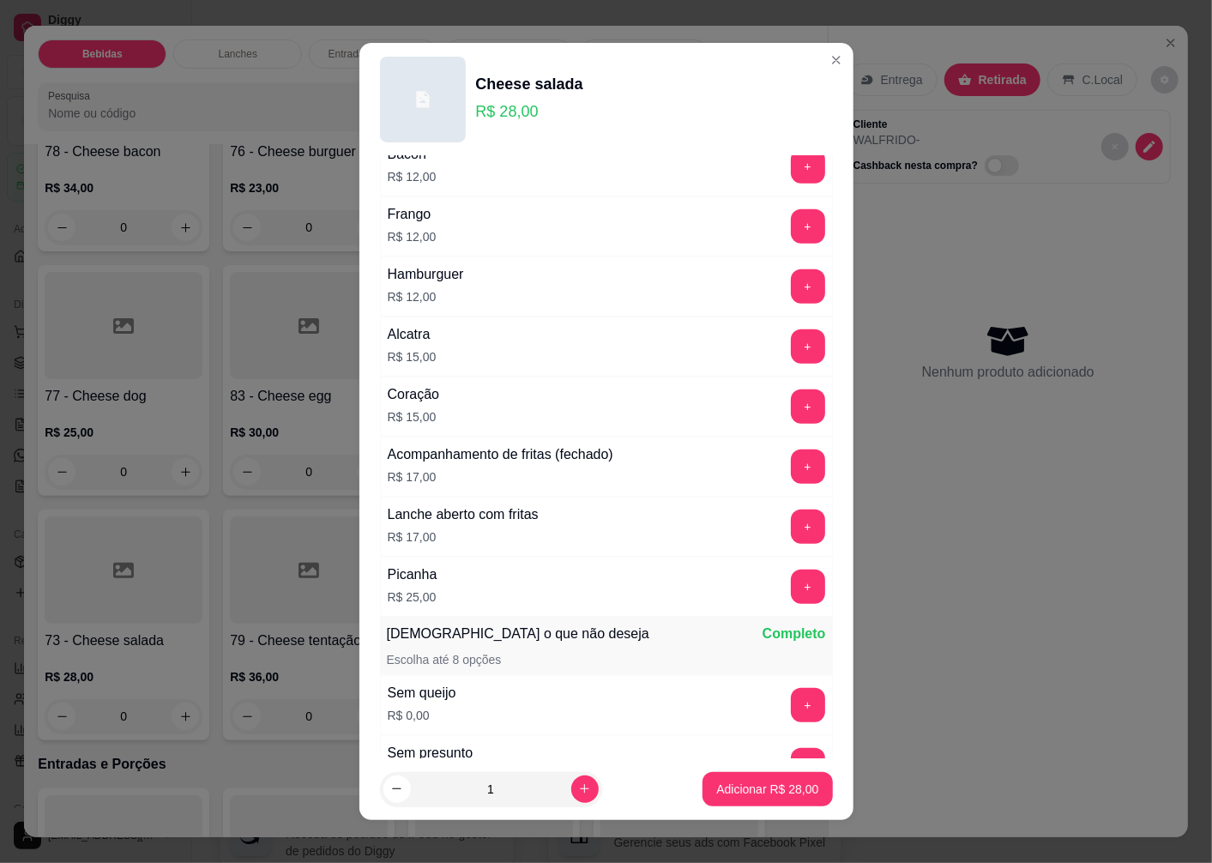
scroll to position [1048, 0]
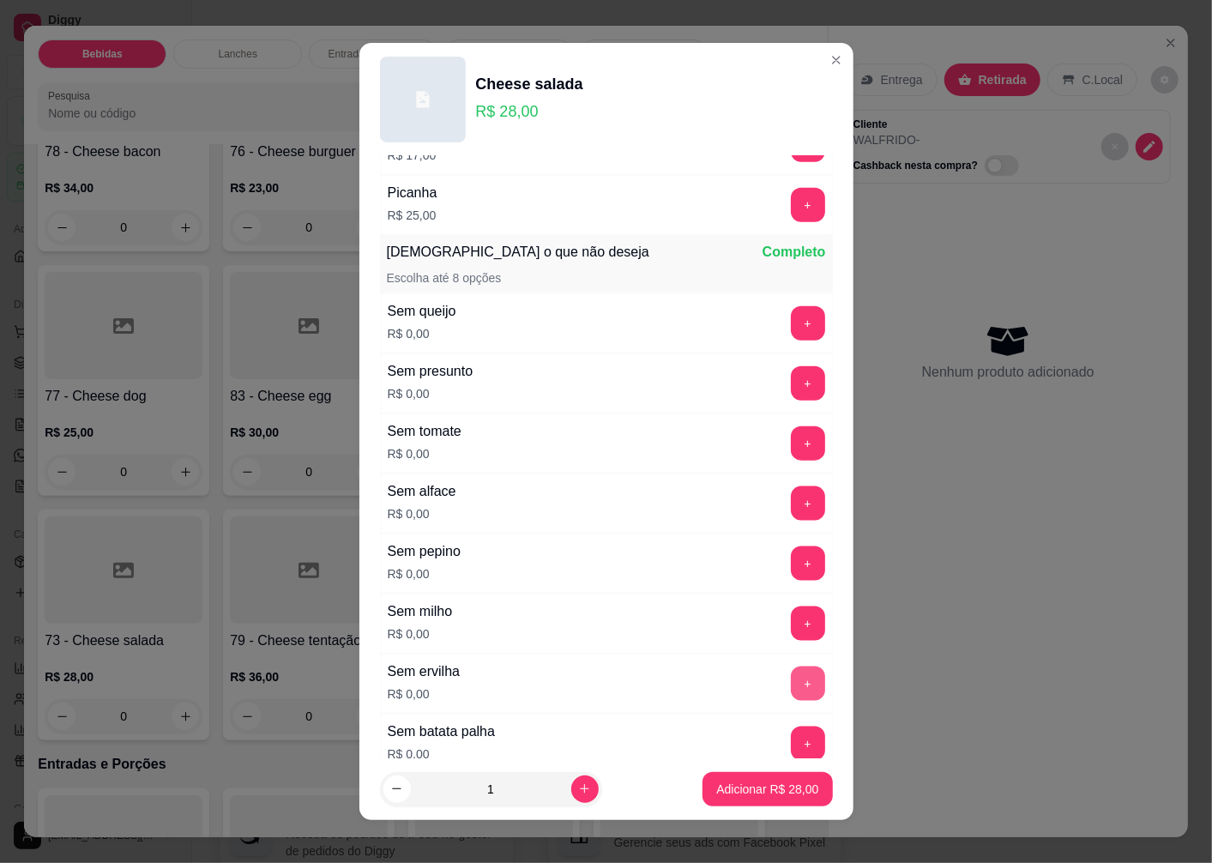
click at [791, 686] on button "+" at bounding box center [808, 683] width 34 height 34
click at [578, 787] on icon "increase-product-quantity" at bounding box center [584, 788] width 13 height 13
type input "2"
click at [740, 786] on p "Adicionar R$ 56,00" at bounding box center [767, 789] width 102 height 17
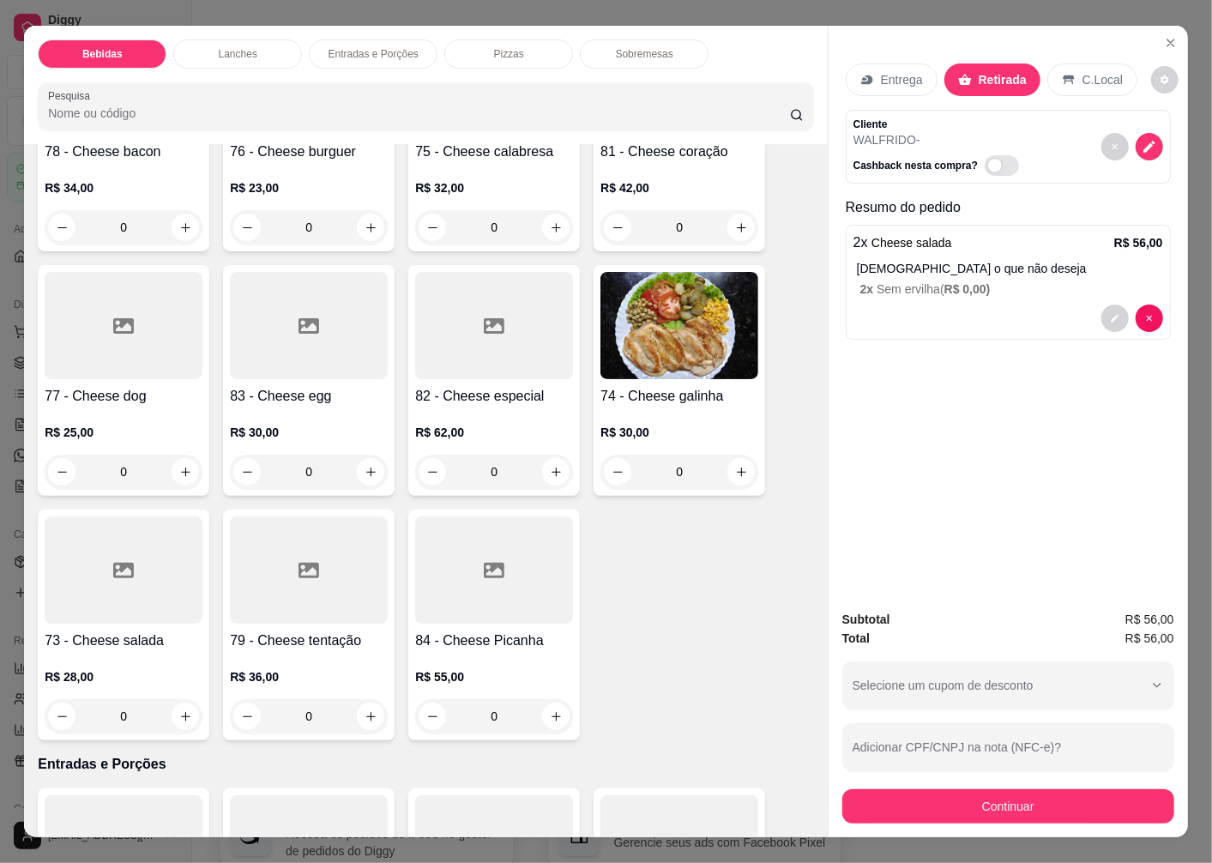
click at [466, 386] on h4 "82 - Cheese especial" at bounding box center [494, 396] width 158 height 21
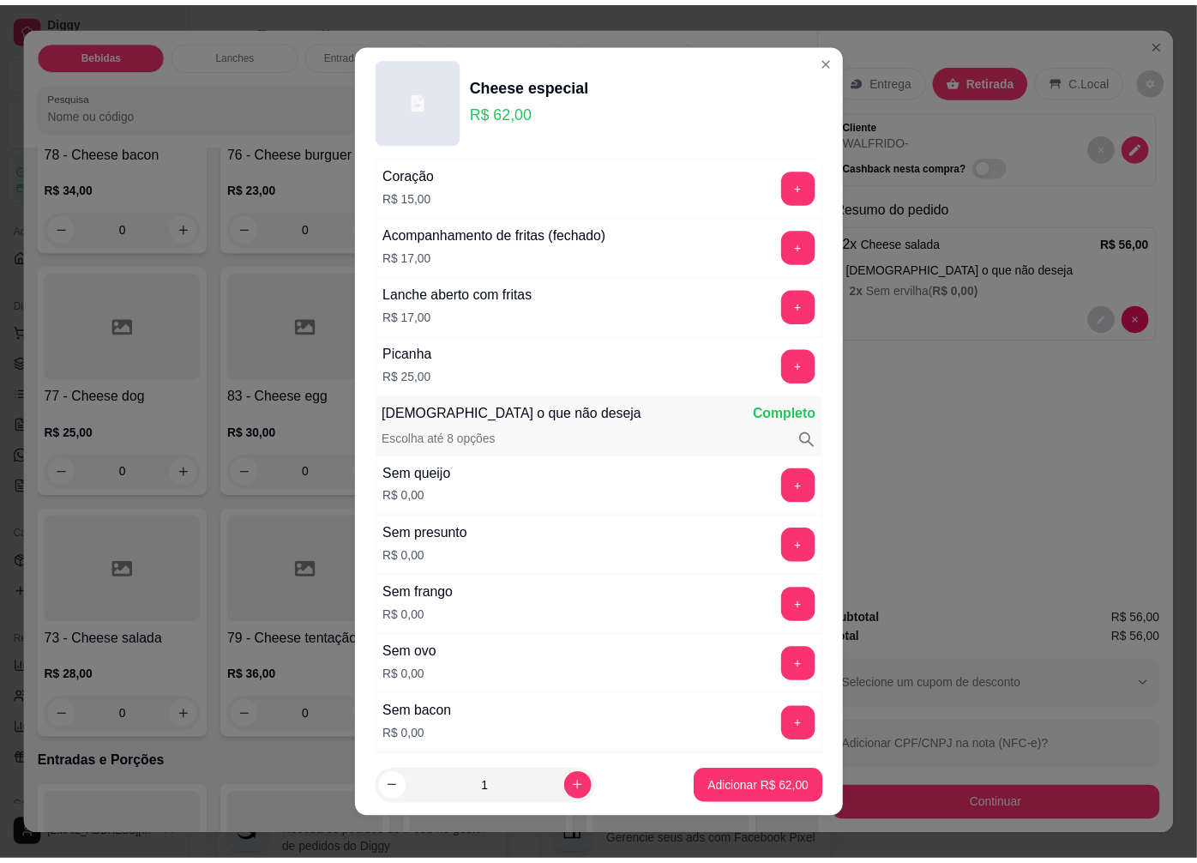
scroll to position [1481, 0]
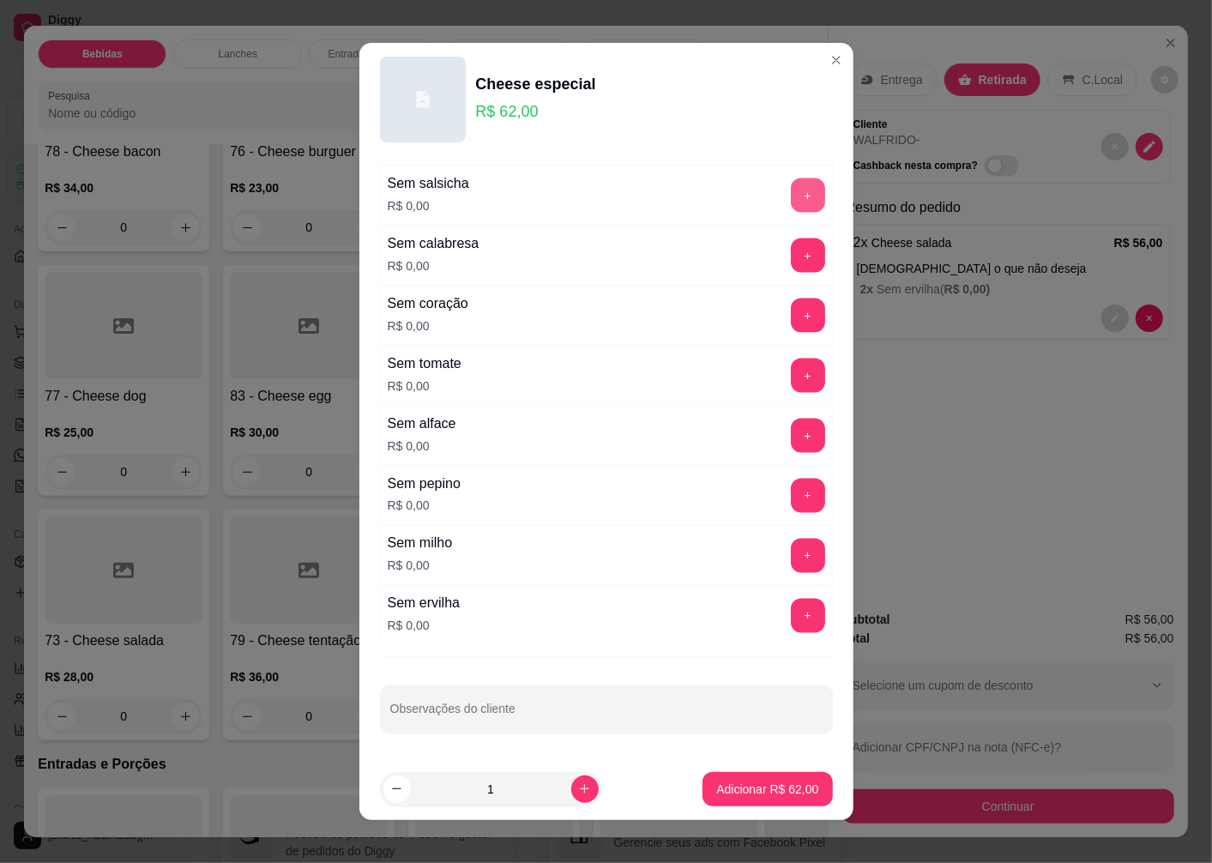
click at [791, 194] on button "+" at bounding box center [808, 195] width 34 height 34
click at [731, 786] on p "Adicionar R$ 62,00" at bounding box center [767, 789] width 102 height 17
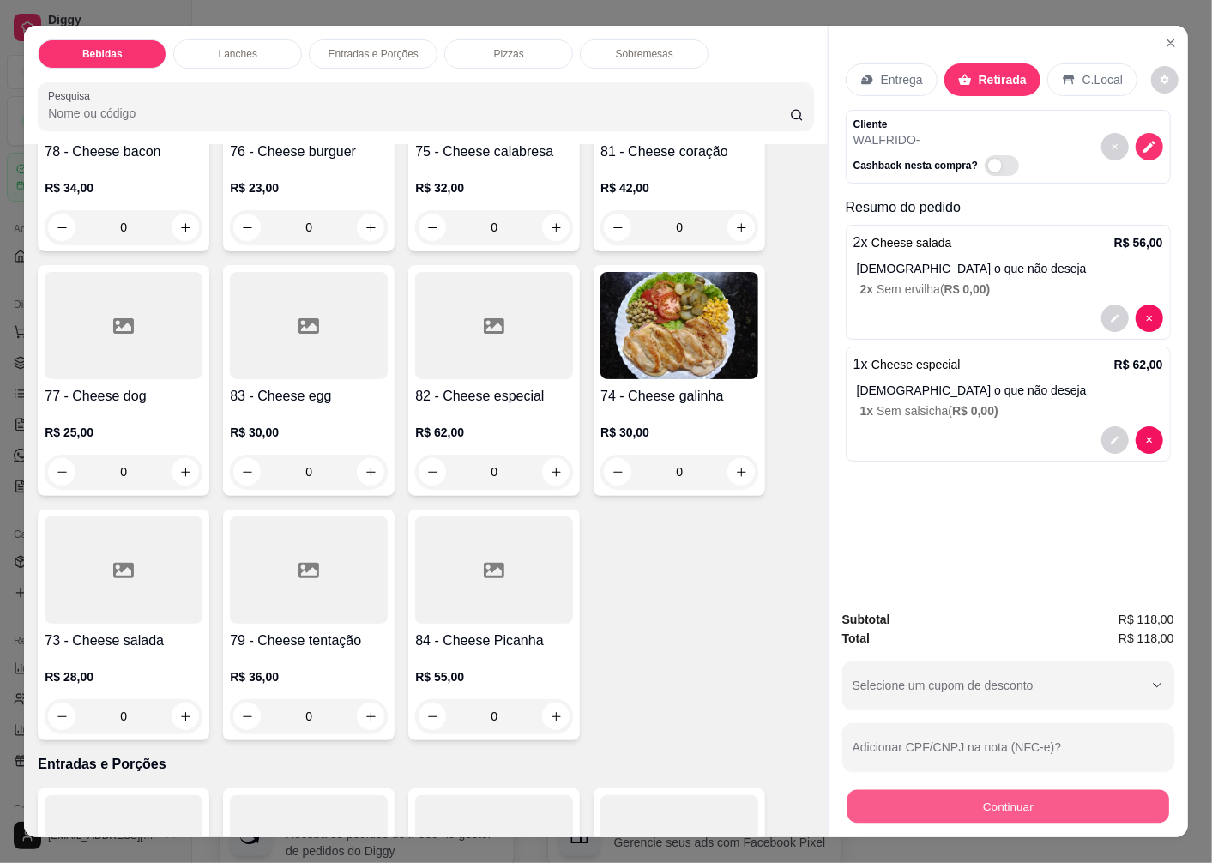
click at [931, 798] on button "Continuar" at bounding box center [1008, 805] width 322 height 33
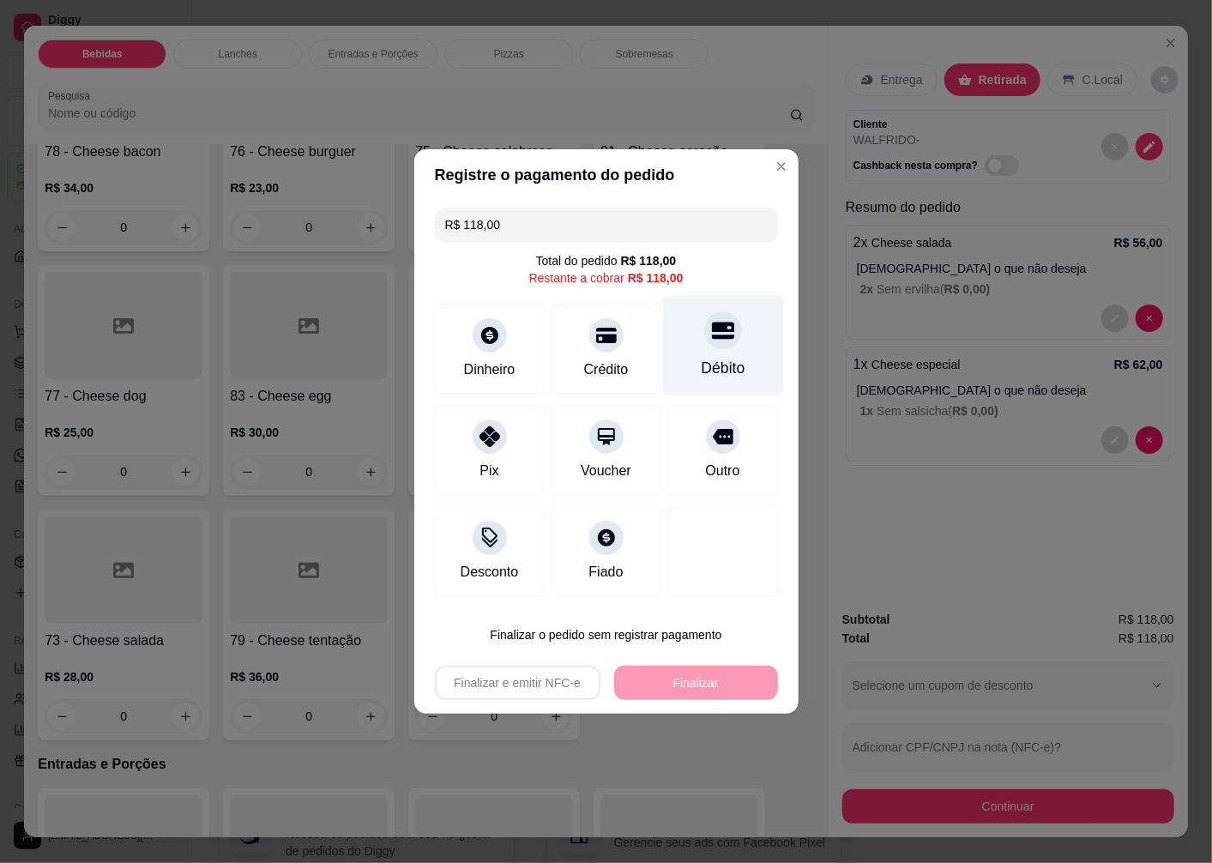
click at [717, 340] on icon at bounding box center [722, 330] width 22 height 17
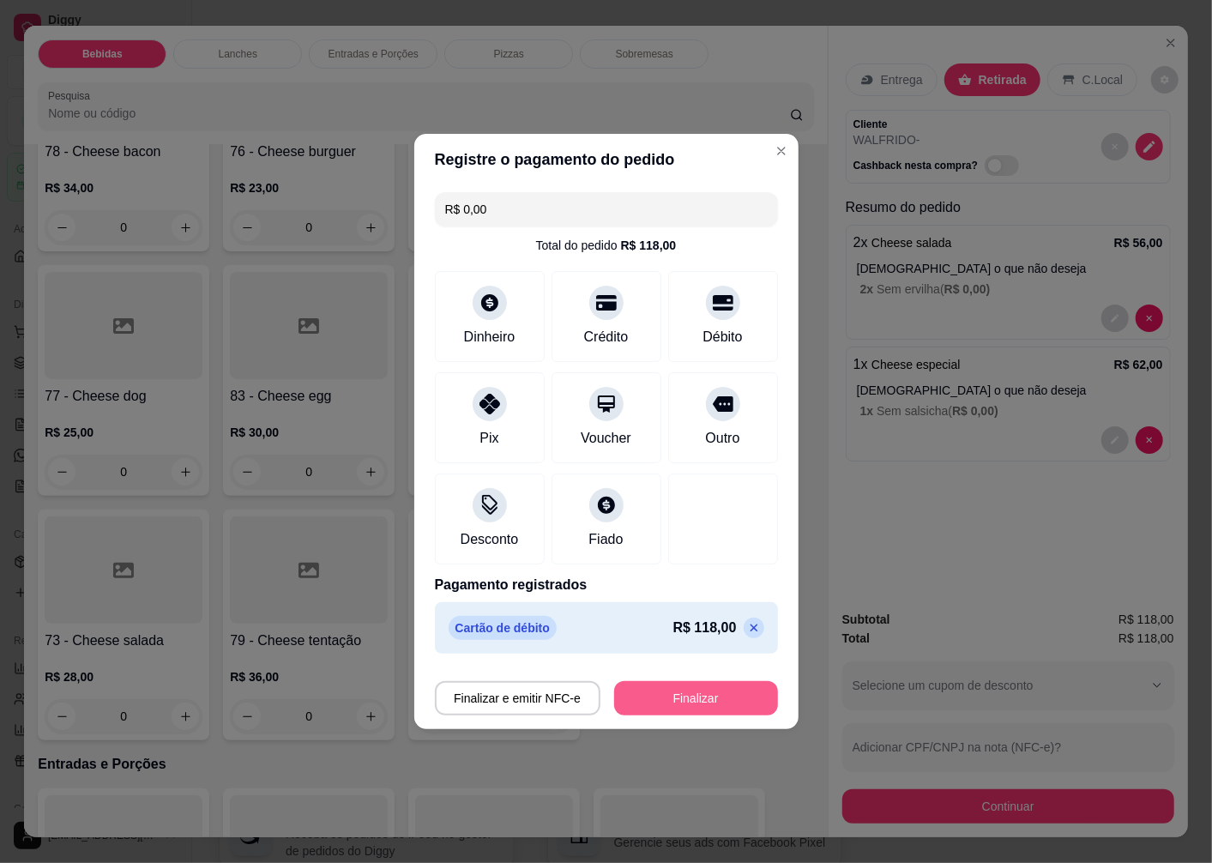
click at [696, 700] on button "Finalizar" at bounding box center [696, 698] width 164 height 34
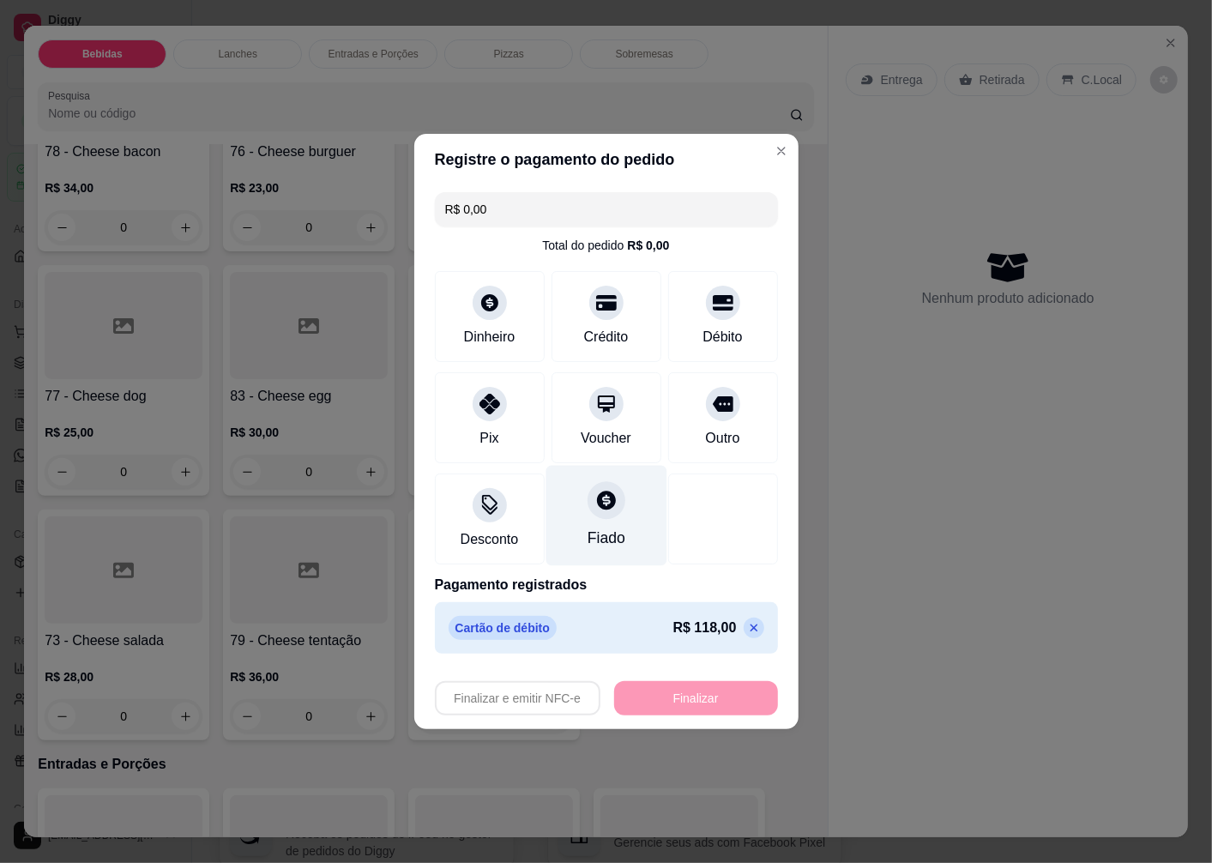
type input "-R$ 118,00"
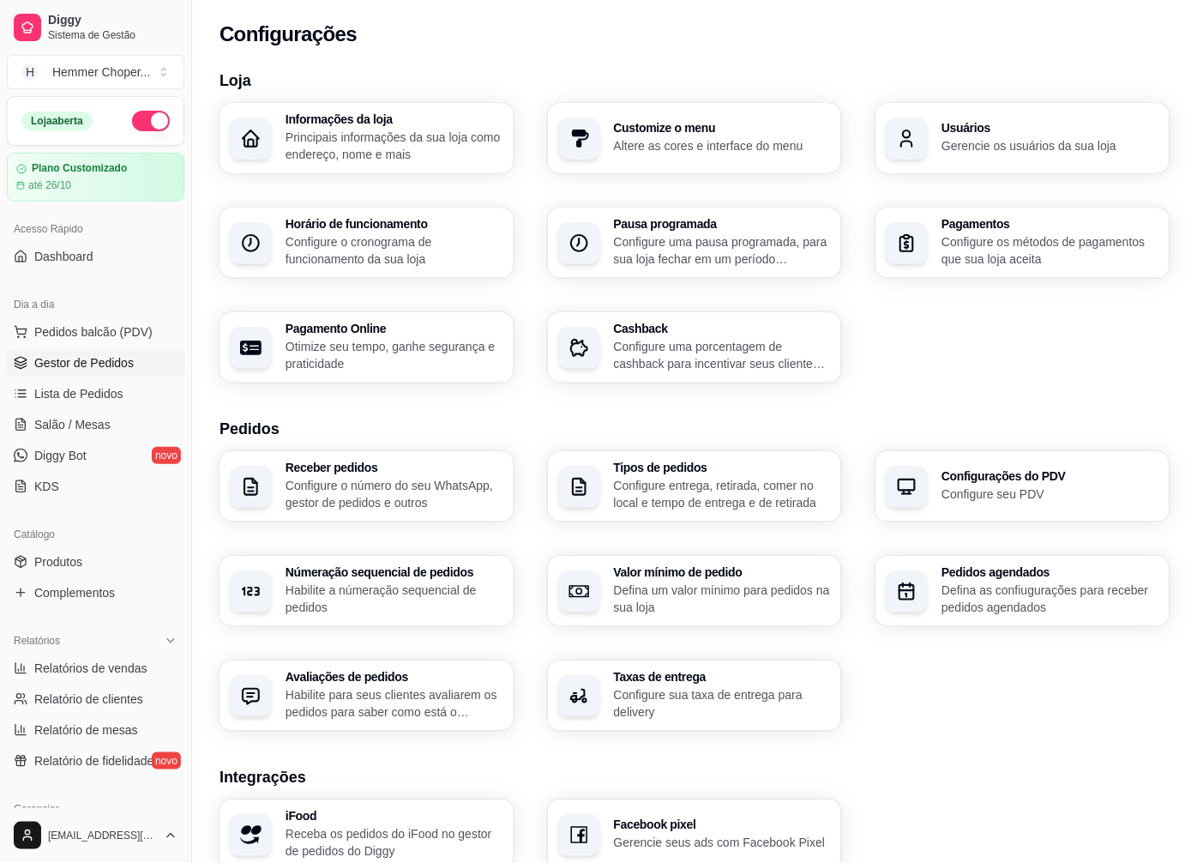
click at [100, 369] on span "Gestor de Pedidos" at bounding box center [83, 362] width 99 height 17
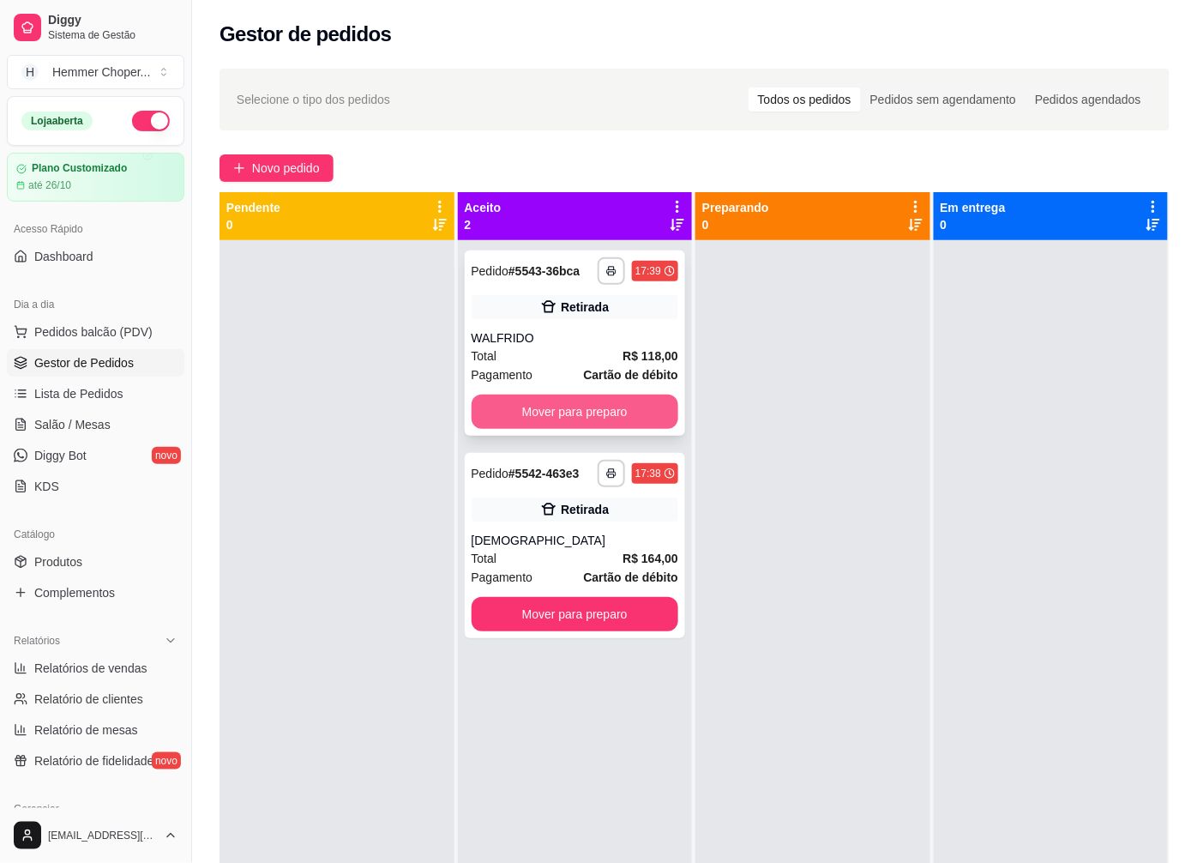
click at [575, 407] on button "Mover para preparo" at bounding box center [576, 412] width 208 height 34
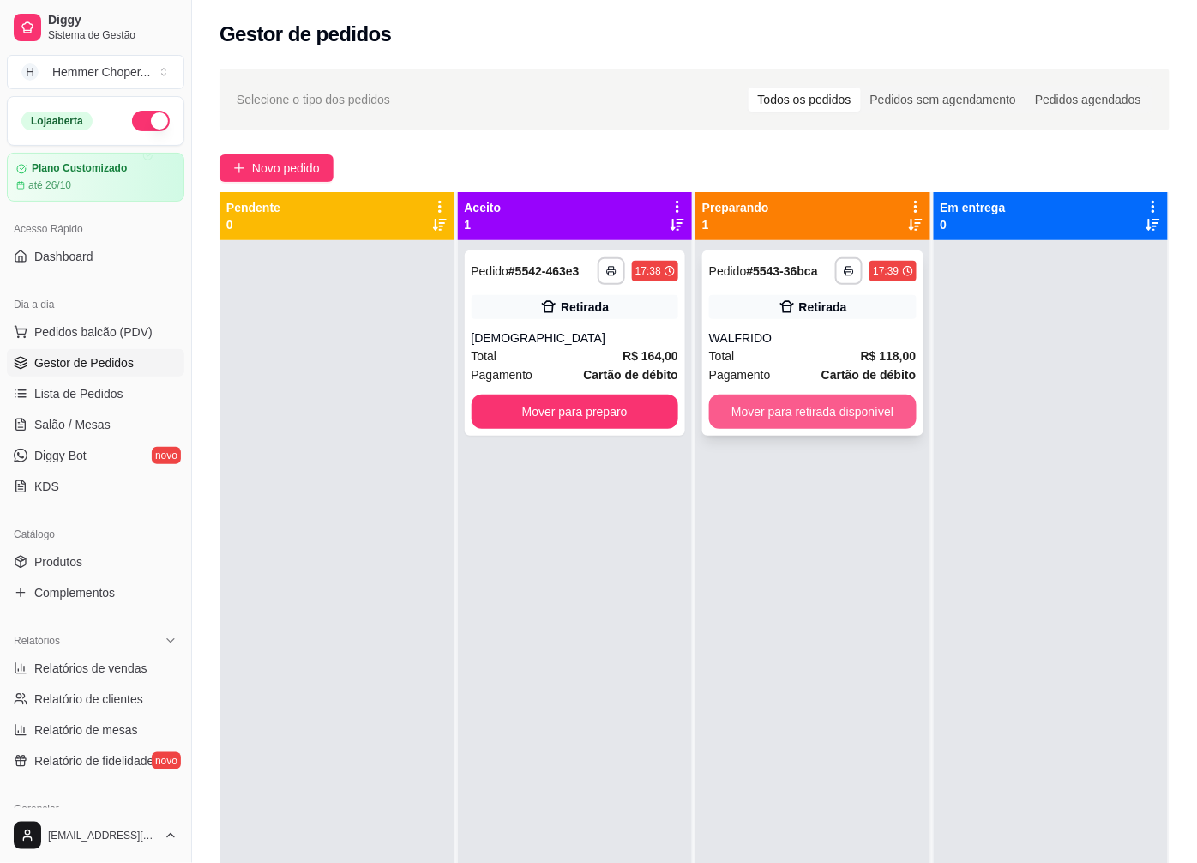
click at [823, 401] on button "Mover para retirada disponível" at bounding box center [813, 412] width 208 height 34
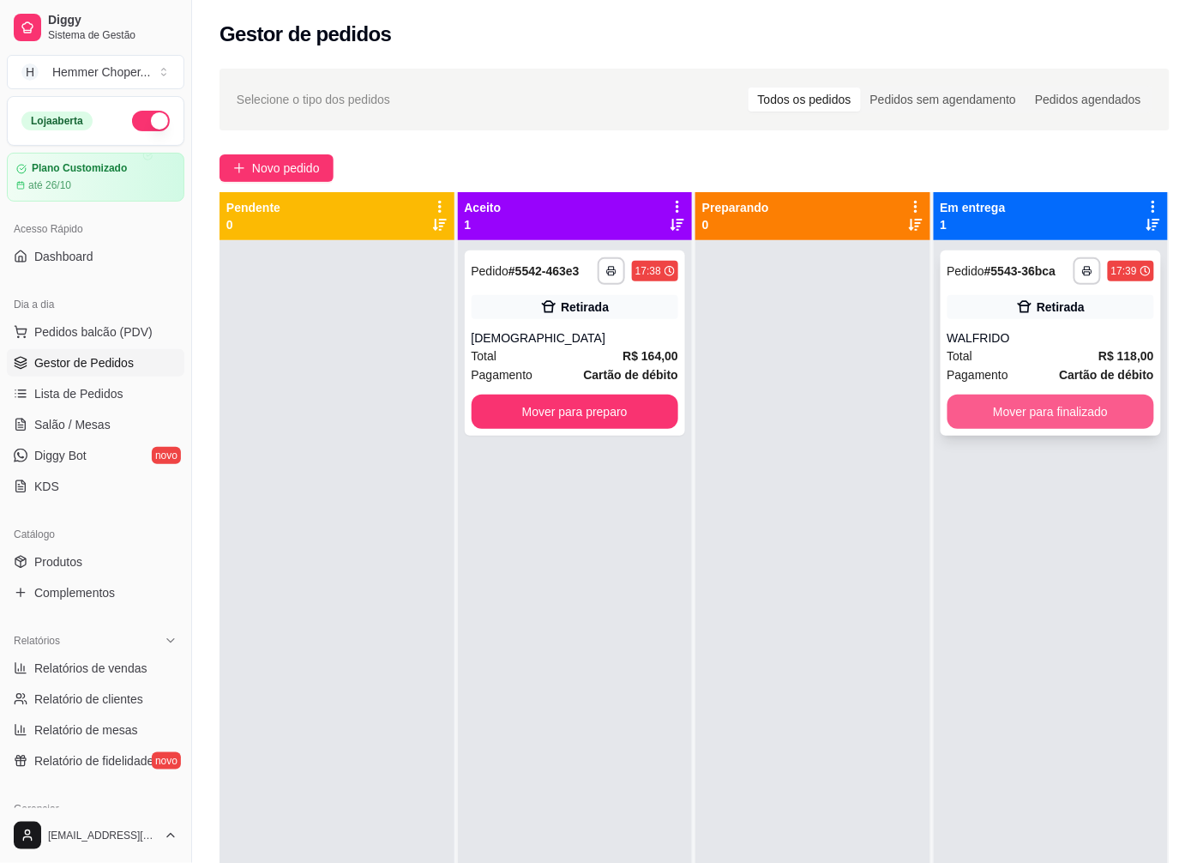
click at [1047, 418] on button "Mover para finalizado" at bounding box center [1052, 412] width 208 height 34
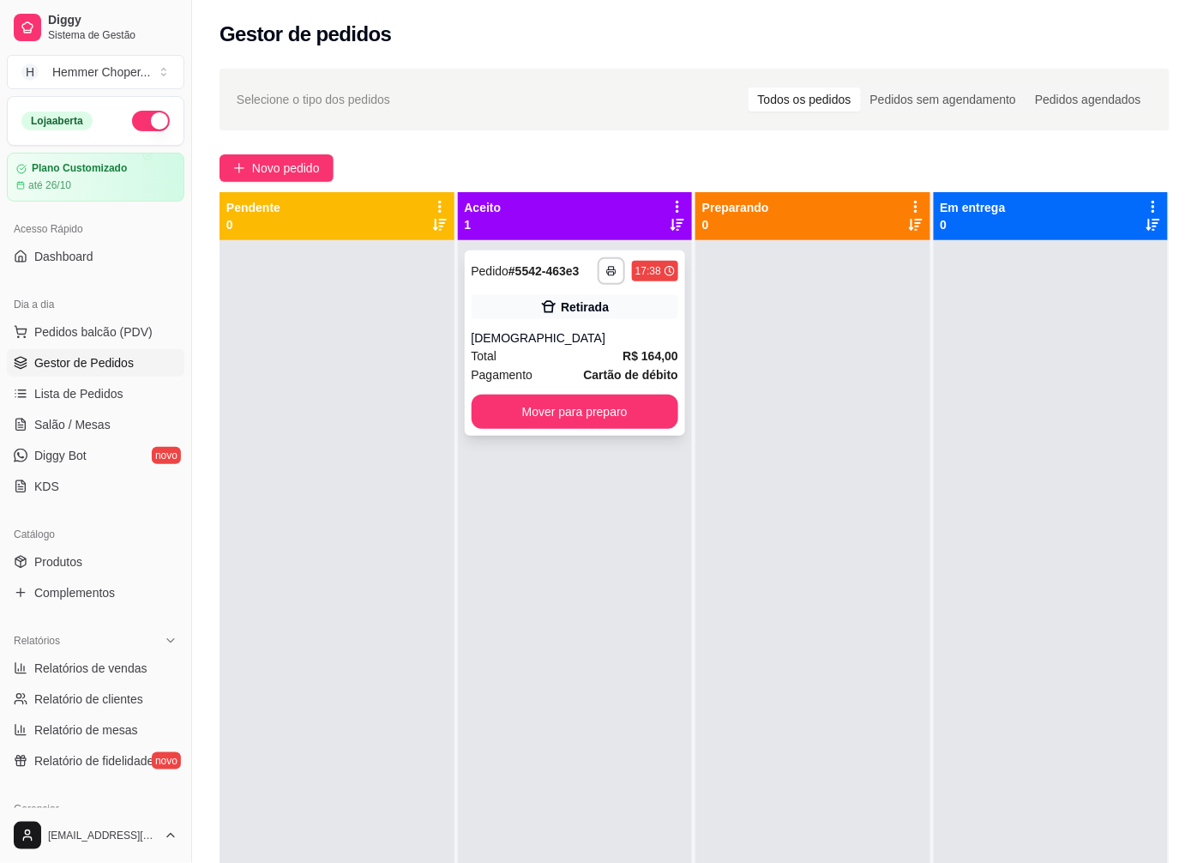
click at [533, 310] on div "Retirada" at bounding box center [576, 307] width 208 height 24
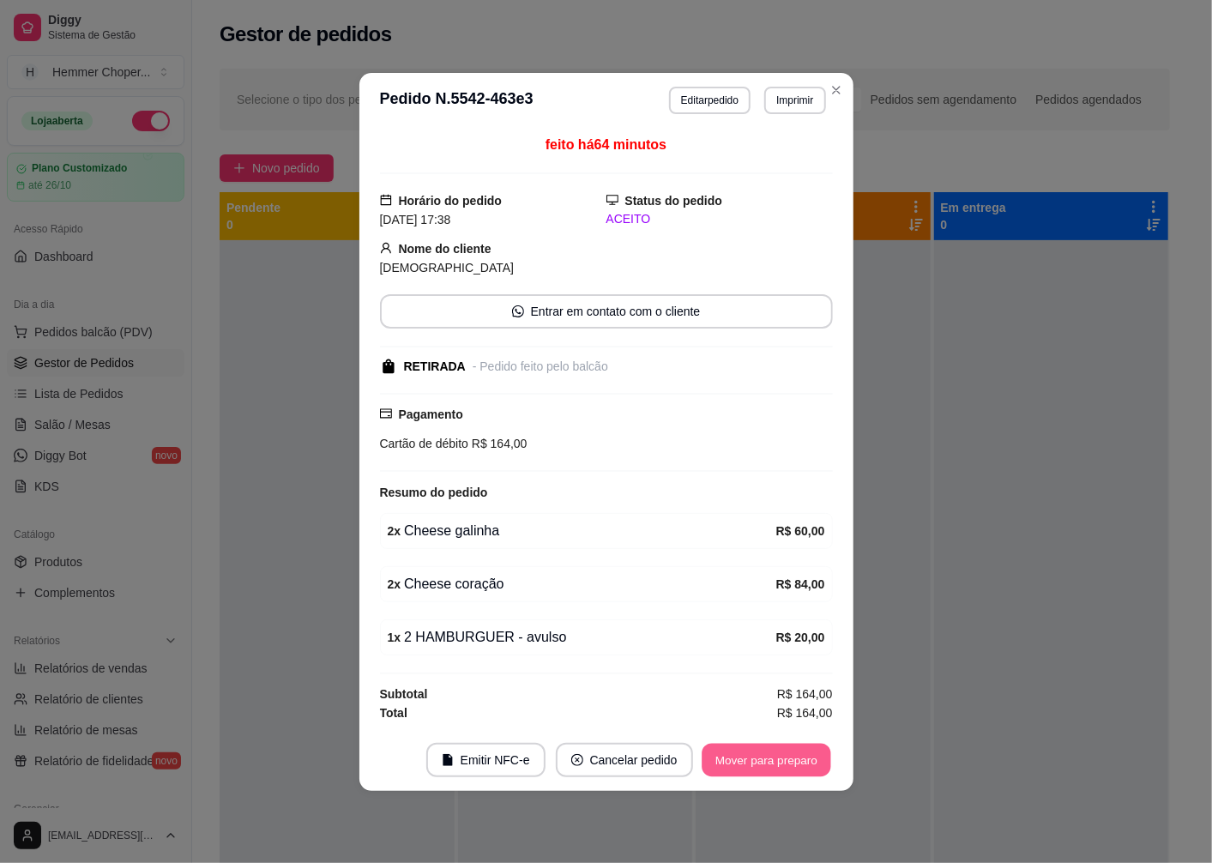
click at [749, 766] on button "Mover para preparo" at bounding box center [766, 759] width 129 height 33
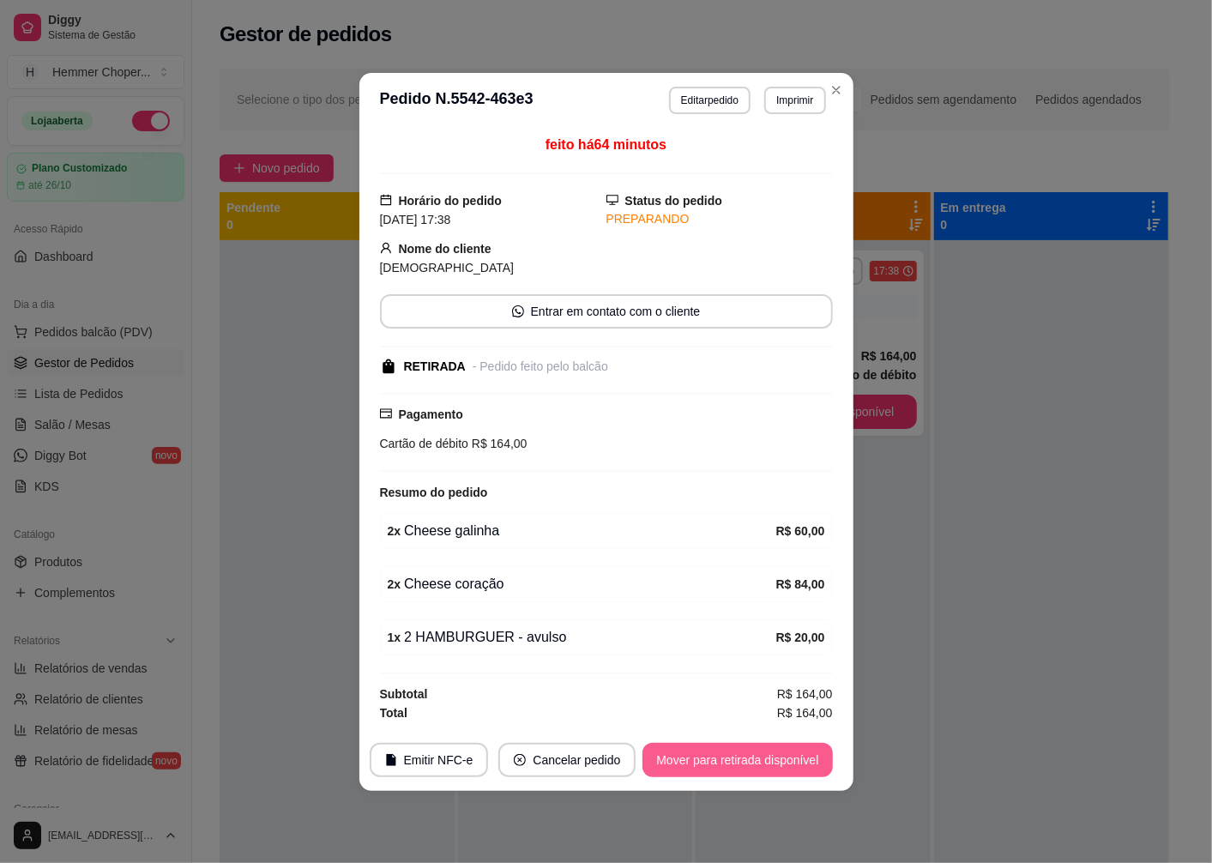
click at [726, 762] on button "Mover para retirada disponível" at bounding box center [737, 760] width 190 height 34
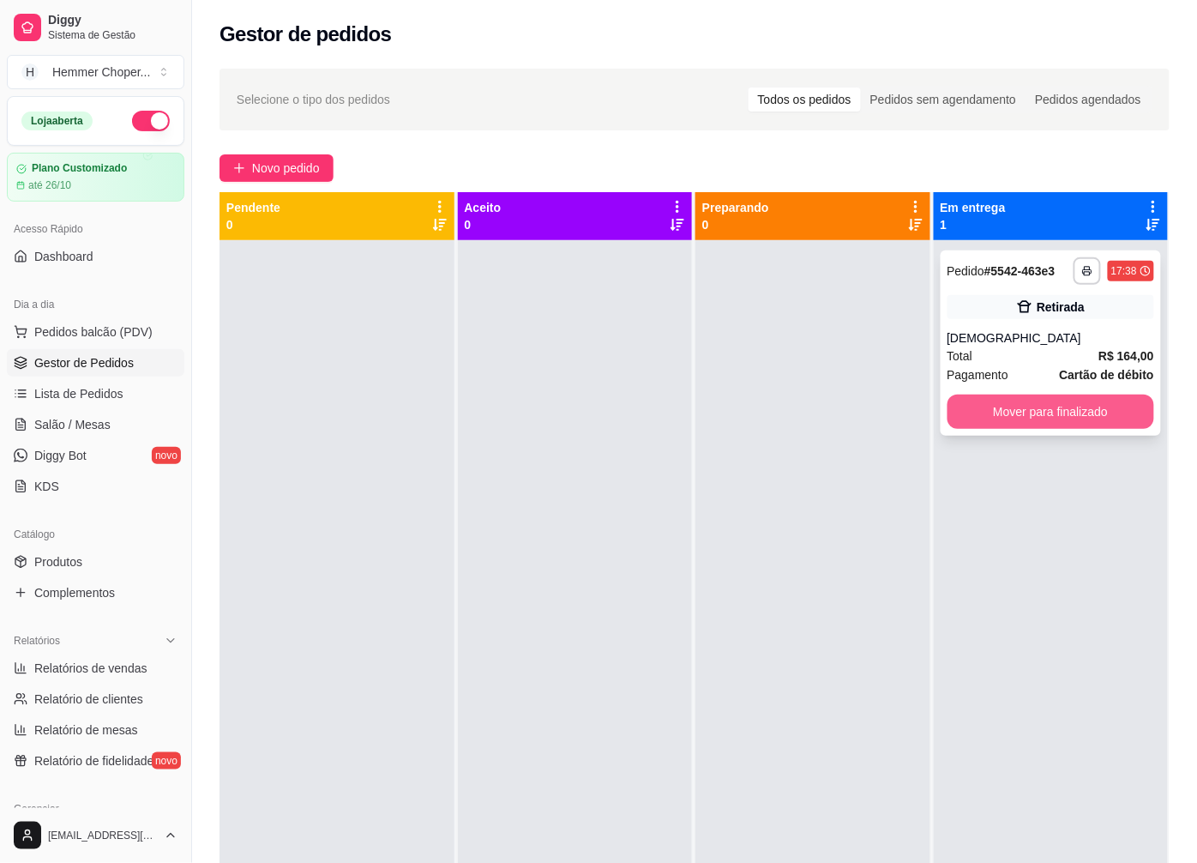
click at [996, 414] on button "Mover para finalizado" at bounding box center [1052, 412] width 208 height 34
